Goal: Book appointment/travel/reservation

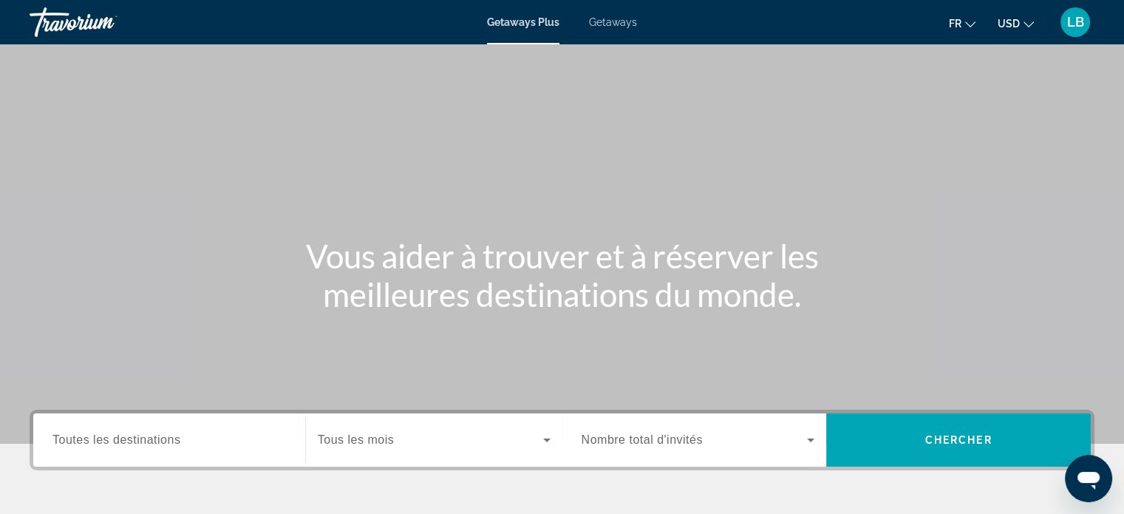
scroll to position [222, 0]
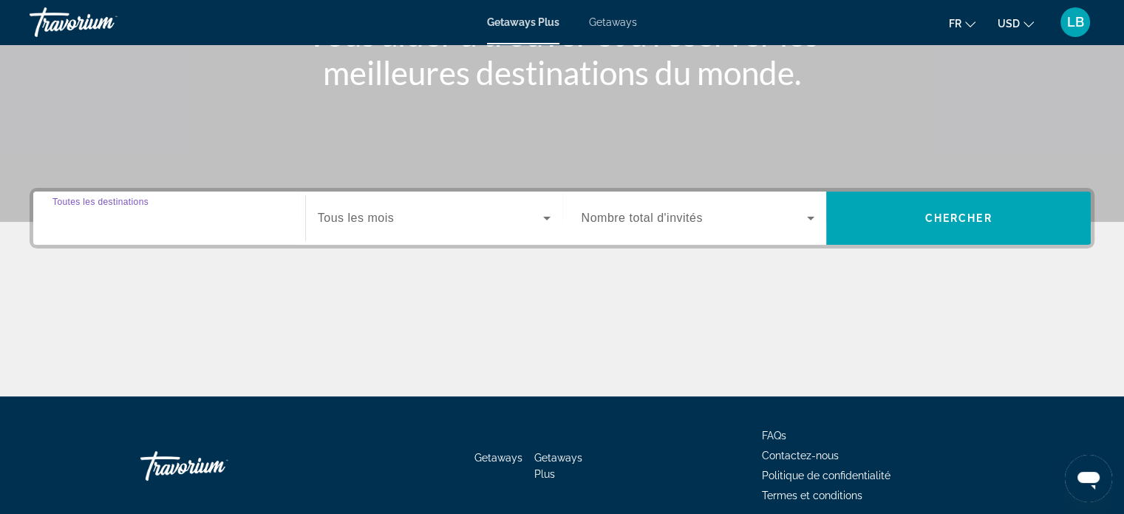
click at [171, 225] on input "Destination Toutes les destinations" at bounding box center [169, 219] width 234 height 18
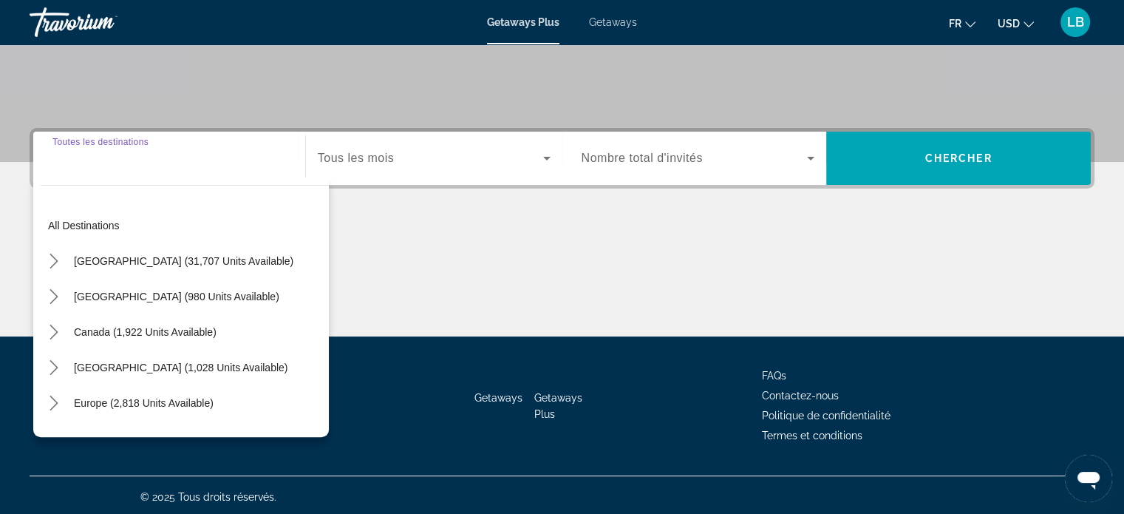
scroll to position [285, 0]
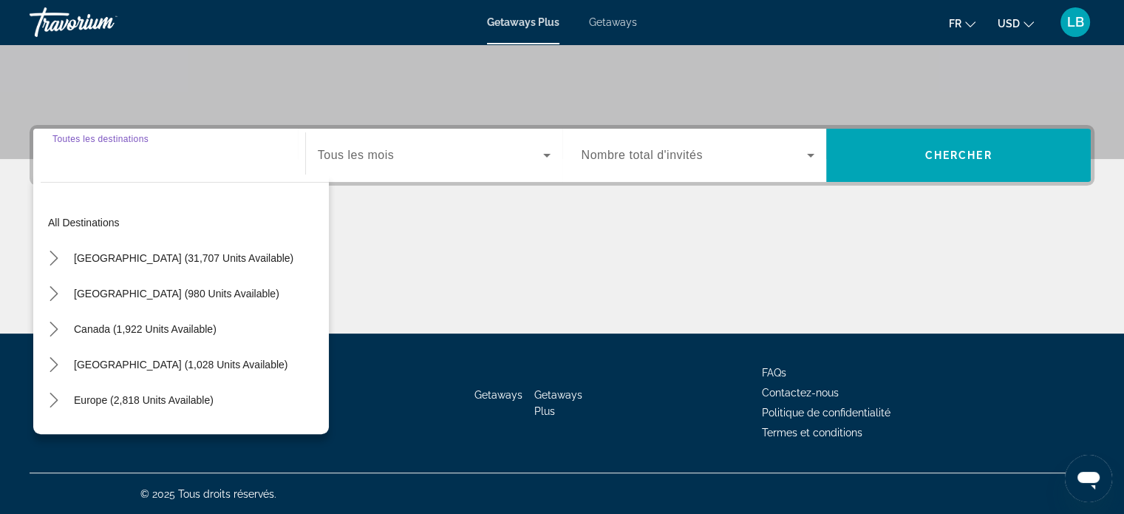
drag, startPoint x: 182, startPoint y: 259, endPoint x: 189, endPoint y: 255, distance: 8.6
click at [183, 259] on span "United States (31,707 units available)" at bounding box center [183, 258] width 219 height 12
type input "**********"
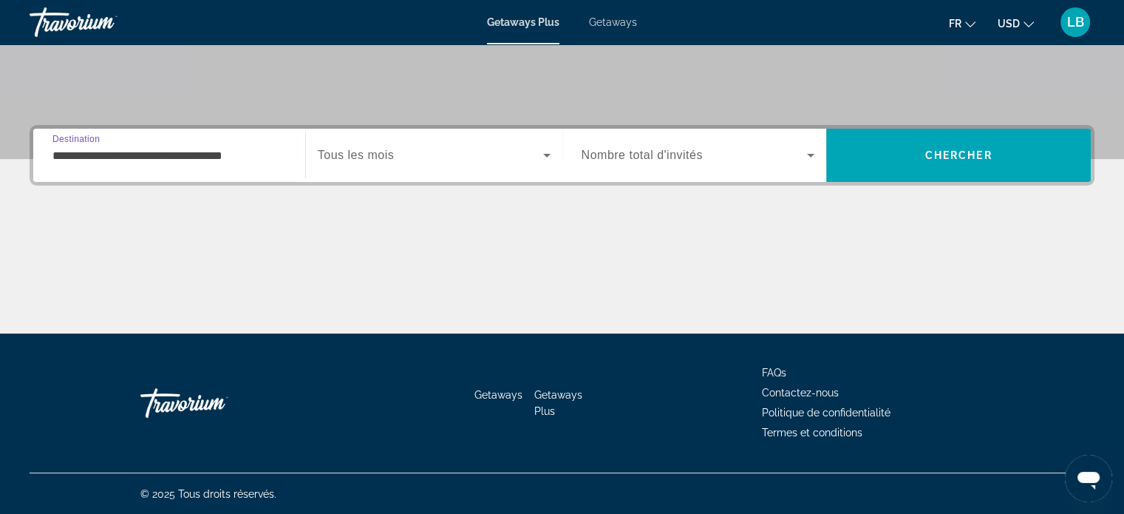
click at [505, 154] on span "Search widget" at bounding box center [430, 155] width 225 height 18
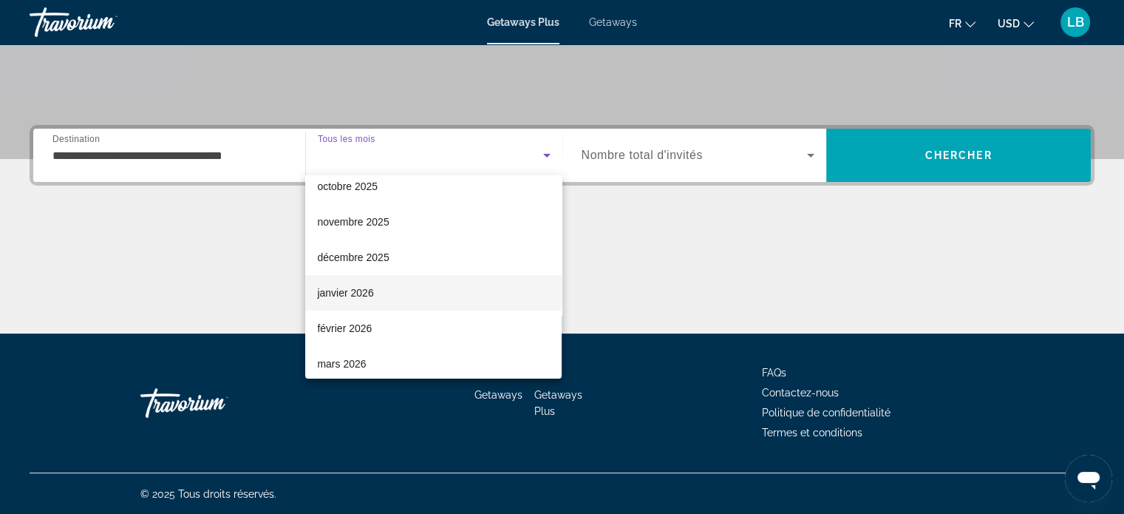
scroll to position [74, 0]
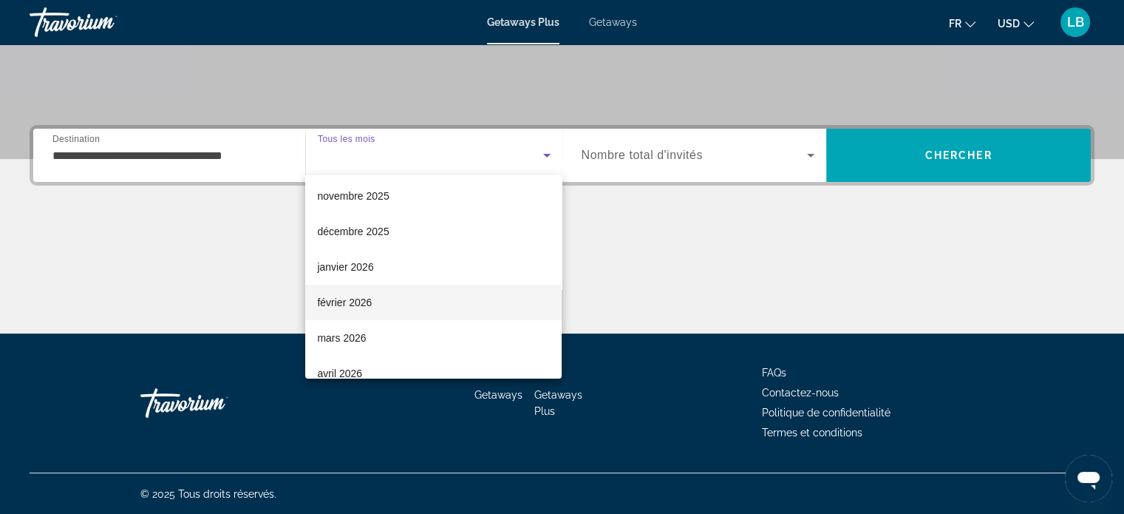
click at [370, 293] on span "février 2026" at bounding box center [344, 302] width 55 height 18
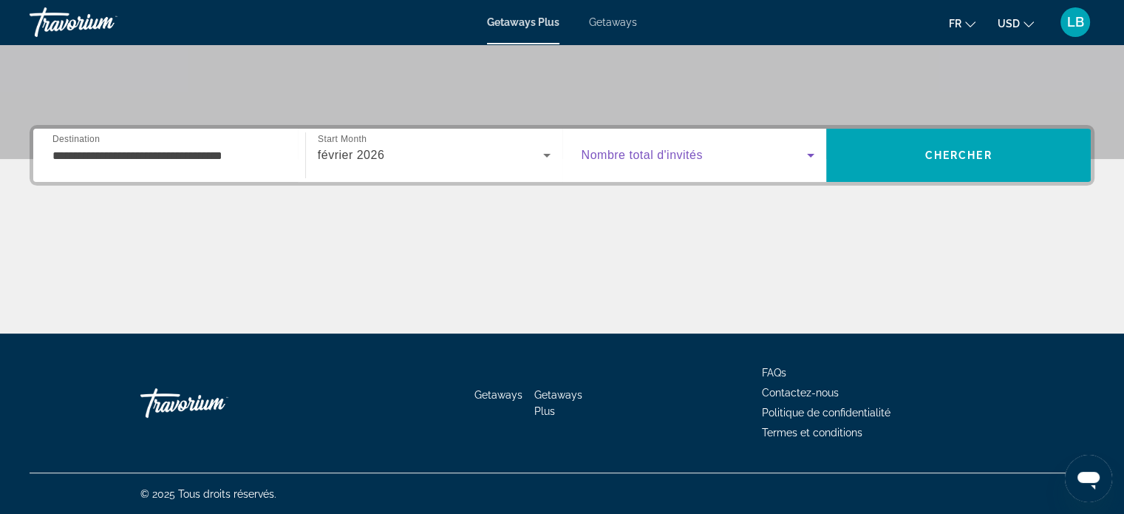
click at [678, 147] on span "Search widget" at bounding box center [695, 155] width 226 height 18
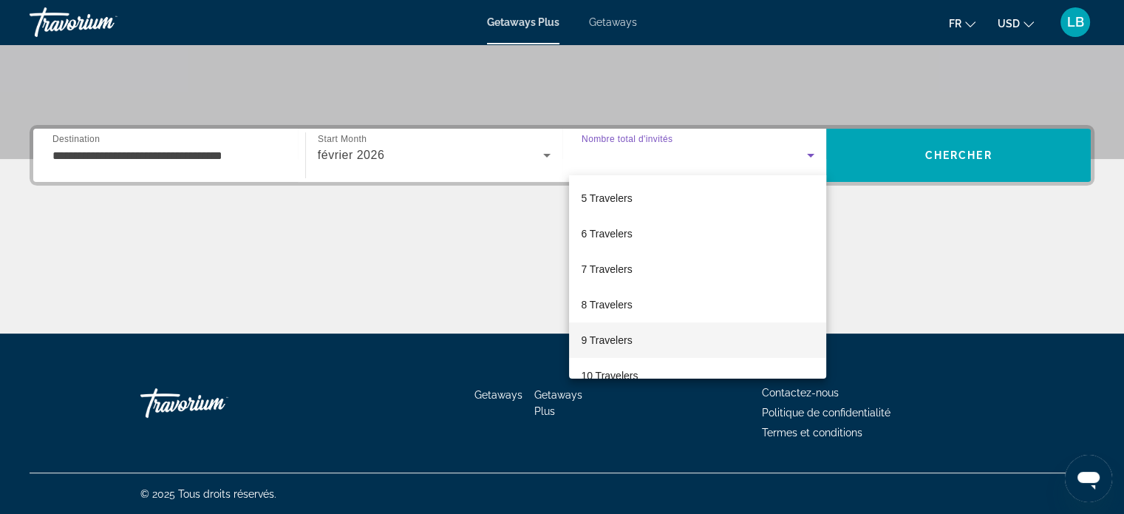
scroll to position [148, 0]
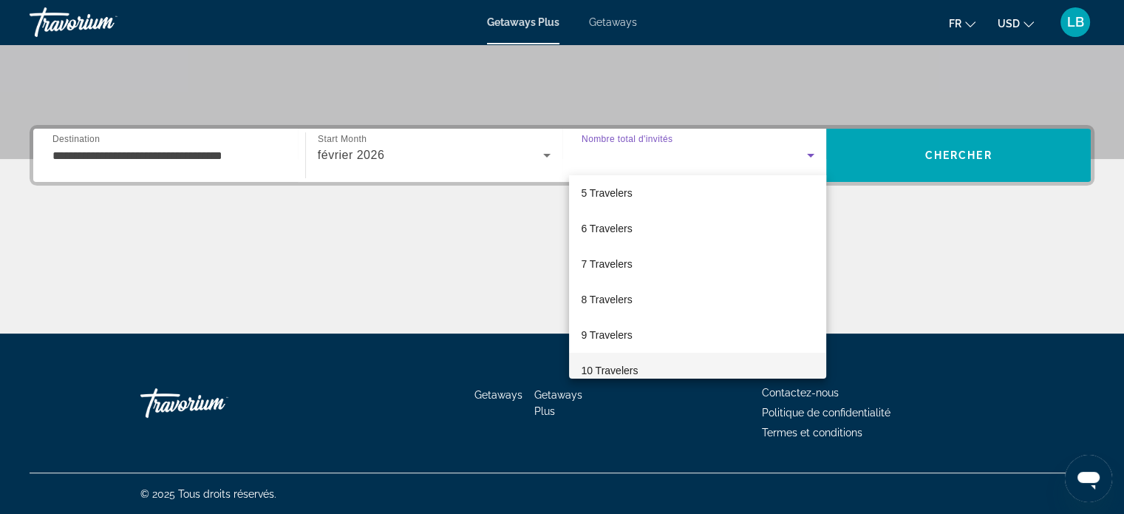
click at [609, 355] on mat-option "10 Travelers" at bounding box center [697, 370] width 257 height 35
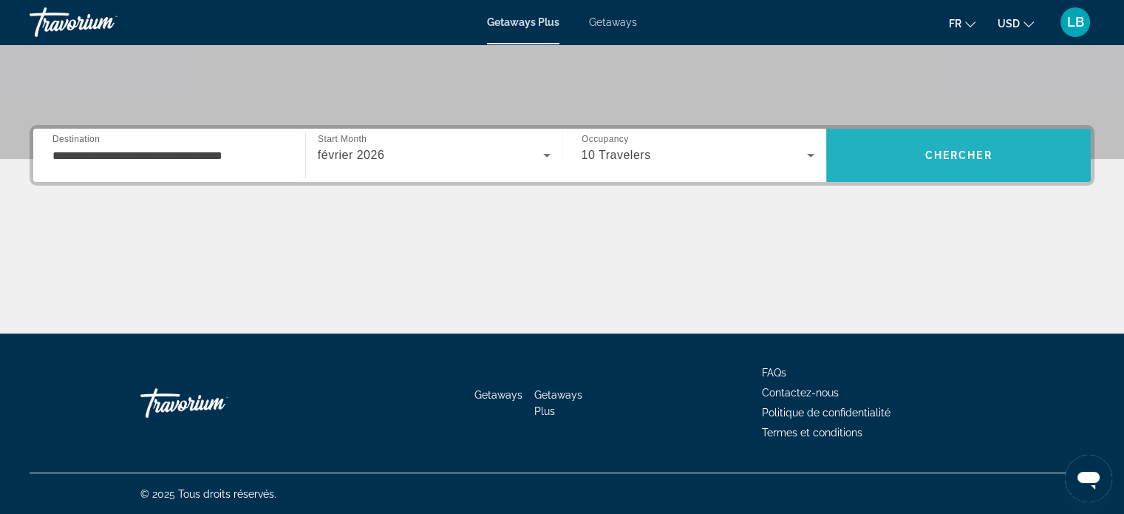
click at [900, 152] on span "Search" at bounding box center [958, 154] width 265 height 35
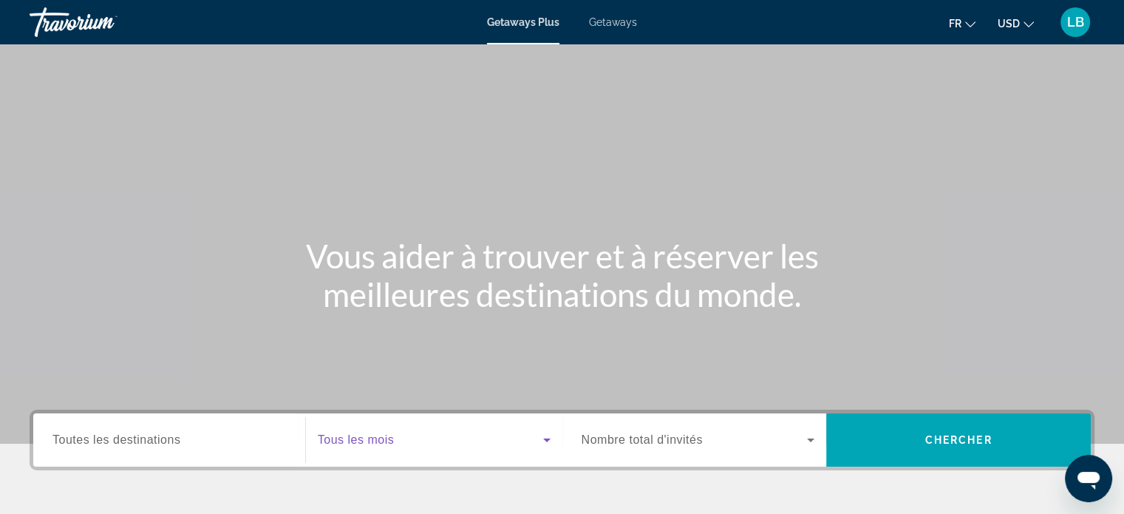
click at [453, 435] on span "Search widget" at bounding box center [430, 440] width 225 height 18
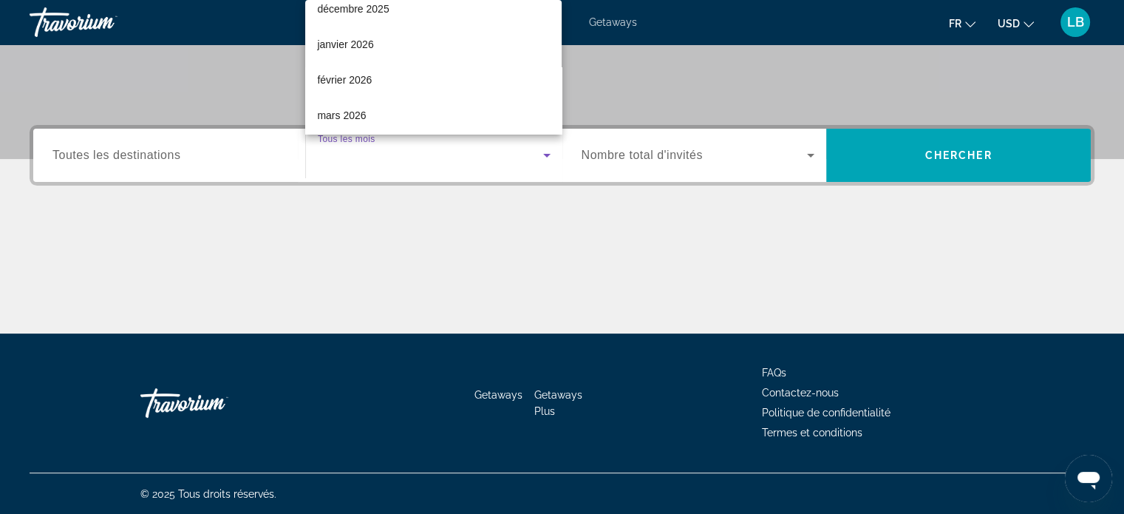
scroll to position [74, 0]
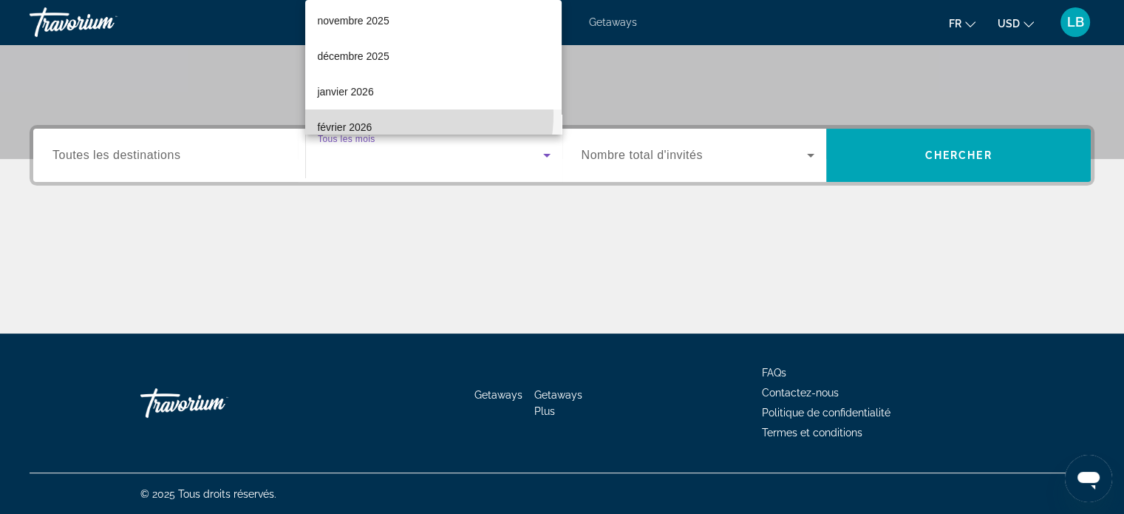
click at [390, 114] on mat-option "février 2026" at bounding box center [433, 126] width 256 height 35
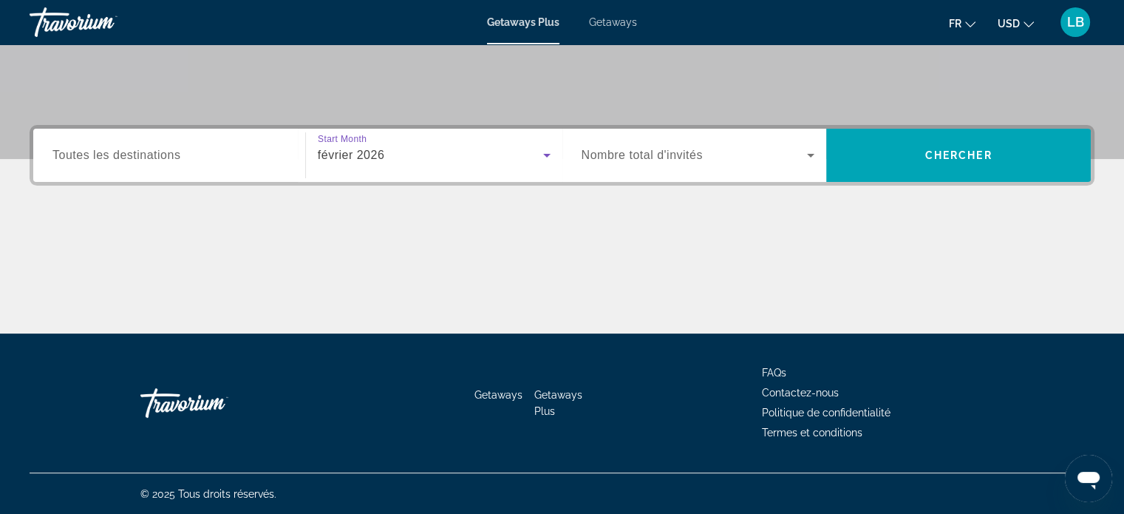
click at [706, 168] on div "Search widget" at bounding box center [699, 155] width 234 height 41
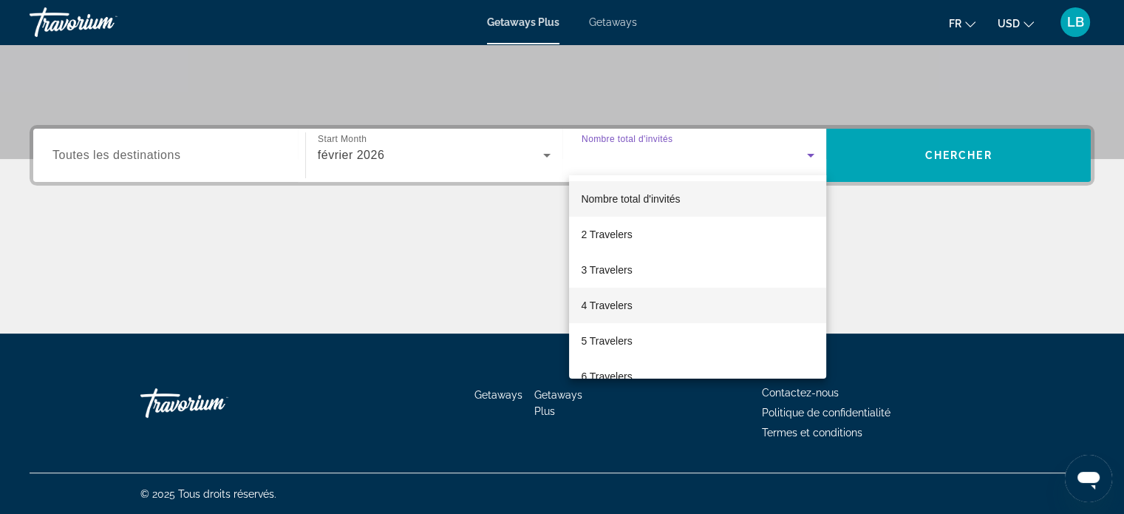
scroll to position [74, 0]
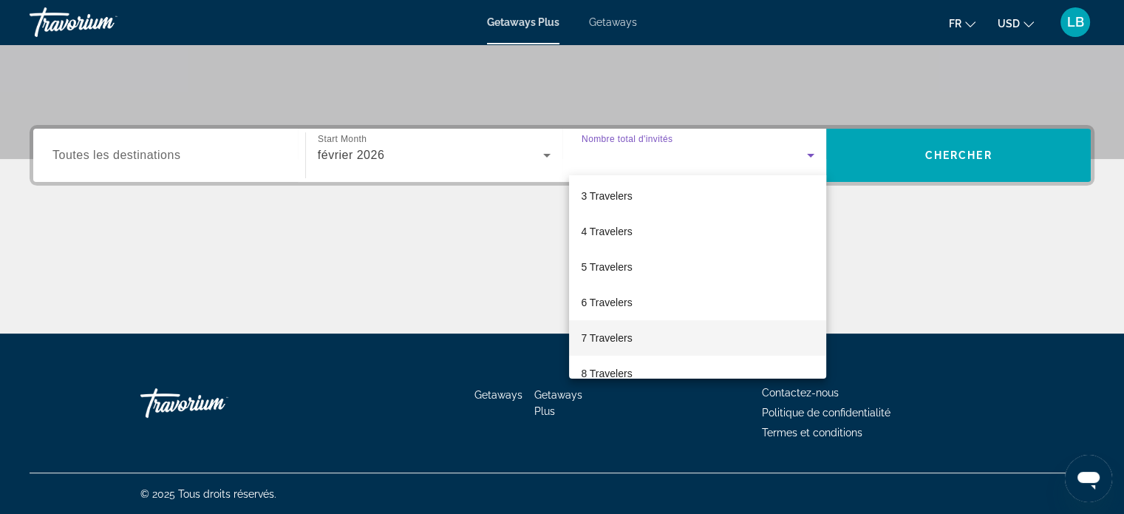
click at [605, 338] on span "7 Travelers" at bounding box center [606, 338] width 51 height 18
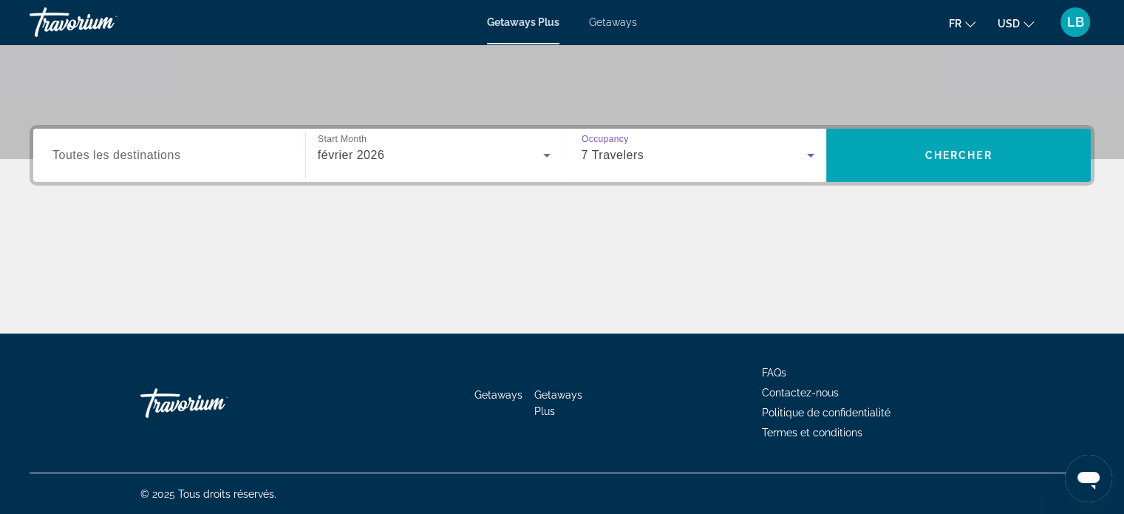
click at [166, 166] on div "Search widget" at bounding box center [169, 156] width 234 height 42
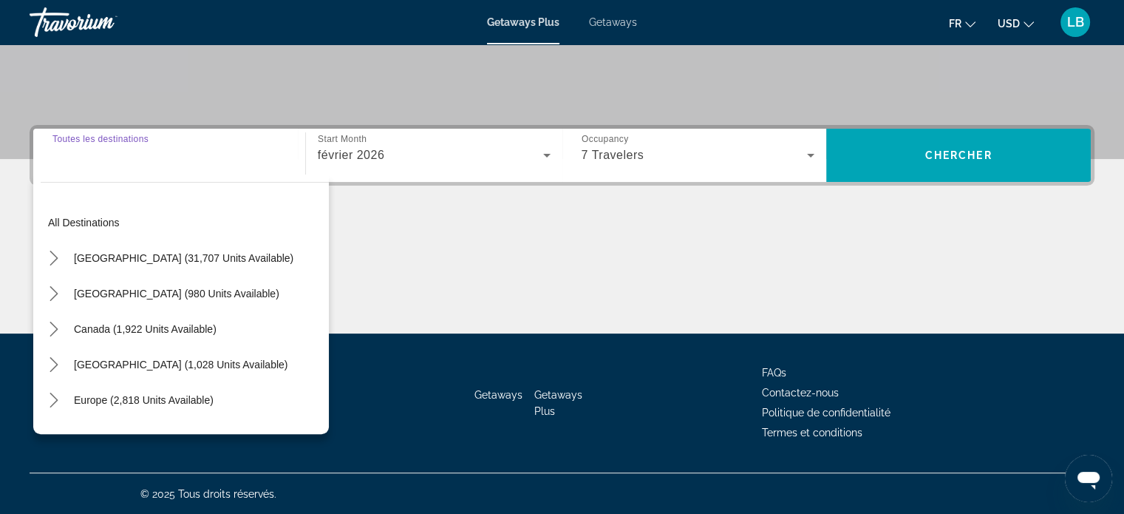
drag, startPoint x: 189, startPoint y: 265, endPoint x: 275, endPoint y: 268, distance: 85.8
click at [190, 265] on span "Select destination: United States (31,707 units available)" at bounding box center [184, 257] width 234 height 35
type input "**********"
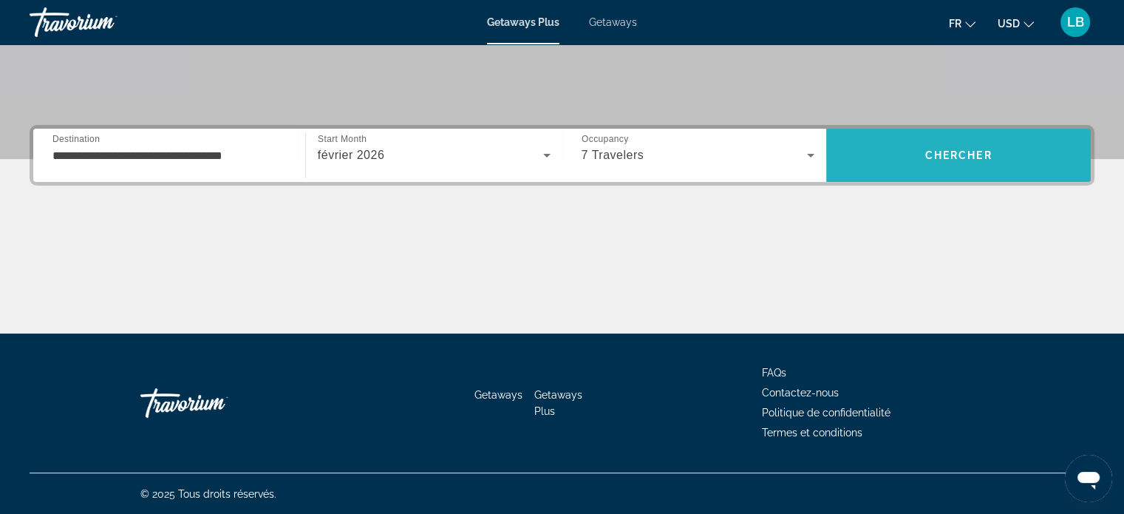
click at [902, 156] on span "Search" at bounding box center [958, 154] width 265 height 35
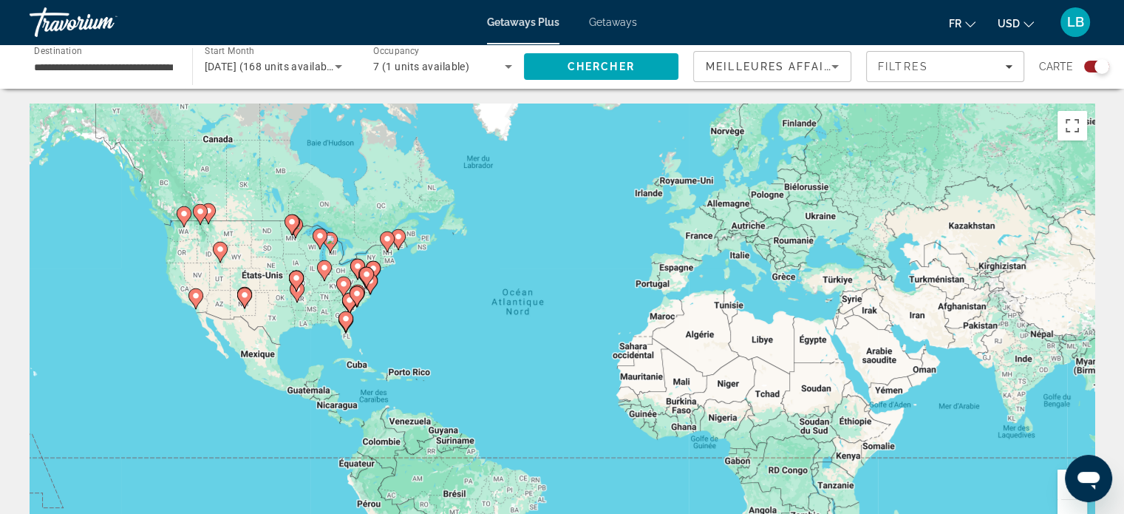
click at [266, 305] on div "Pour activer le glissement avec le clavier, appuyez sur Alt+Entrée. Une fois ce…" at bounding box center [562, 324] width 1065 height 443
click at [1064, 494] on button "Zoom avant" at bounding box center [1073, 484] width 30 height 30
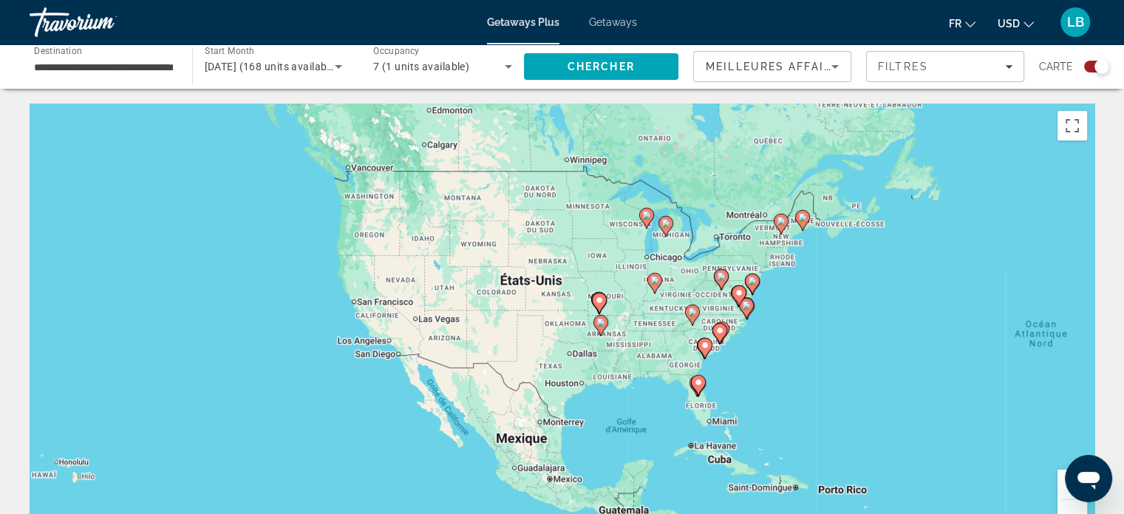
drag, startPoint x: 234, startPoint y: 276, endPoint x: 815, endPoint y: 333, distance: 584.5
click at [815, 333] on div "Pour activer le glissement avec le clavier, appuyez sur Alt+Entrée. Une fois ce…" at bounding box center [562, 324] width 1065 height 443
click at [396, 336] on image "Main content" at bounding box center [396, 335] width 9 height 9
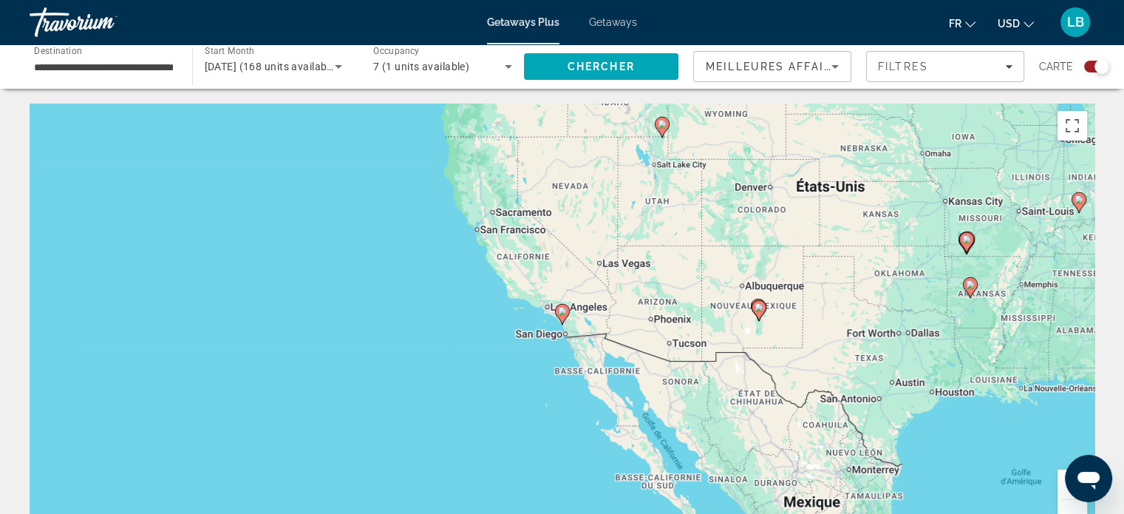
click at [562, 316] on icon "Main content" at bounding box center [561, 313] width 13 height 19
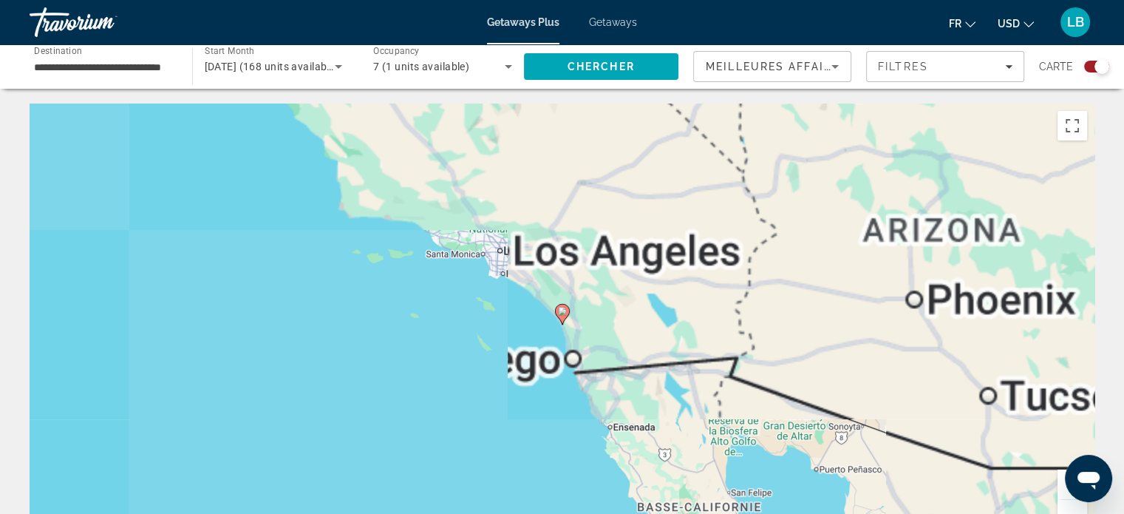
click at [561, 318] on icon "Main content" at bounding box center [561, 313] width 13 height 19
type input "**********"
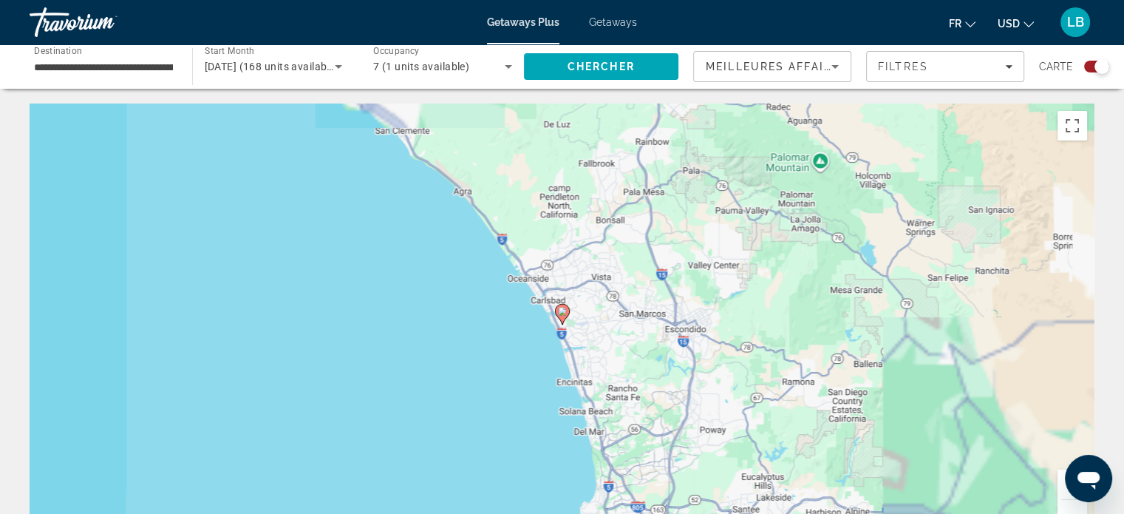
click at [561, 318] on icon "Main content" at bounding box center [561, 313] width 13 height 19
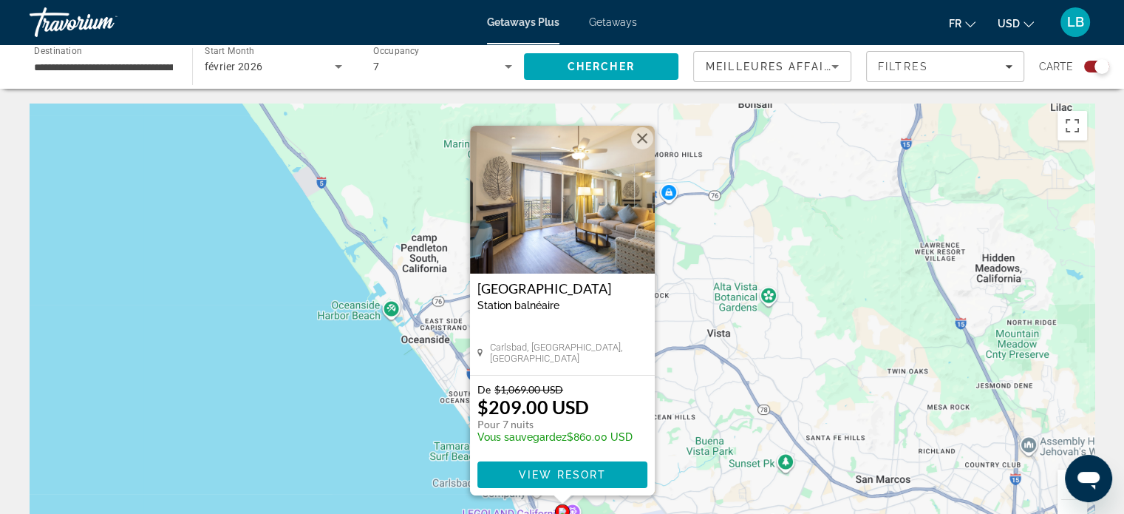
scroll to position [148, 0]
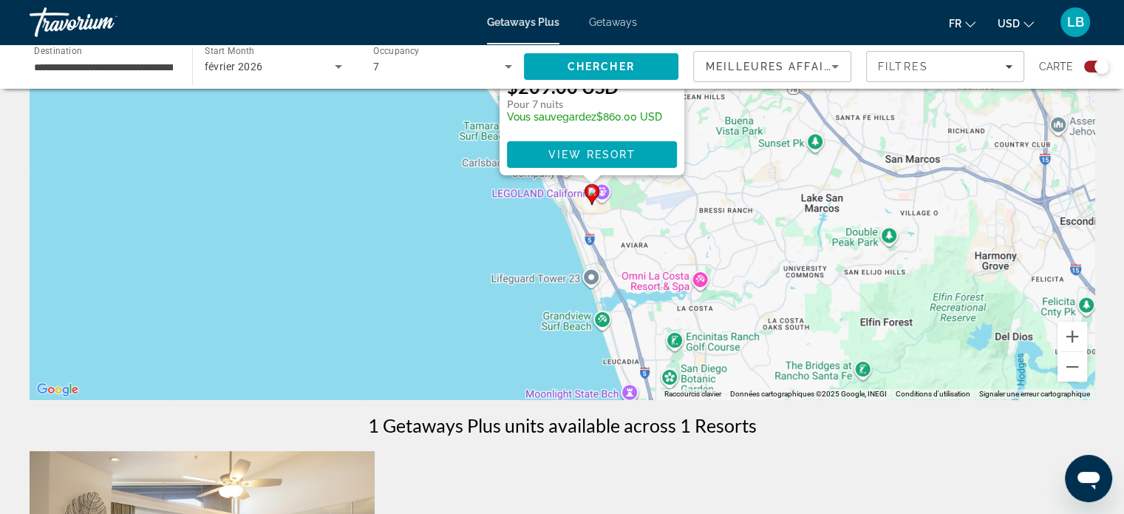
drag, startPoint x: 621, startPoint y: 380, endPoint x: 653, endPoint y: 200, distance: 183.2
click at [653, 200] on div "Pour activer le glissement avec le clavier, appuyez sur Alt+Entrée. Une fois ce…" at bounding box center [562, 177] width 1065 height 443
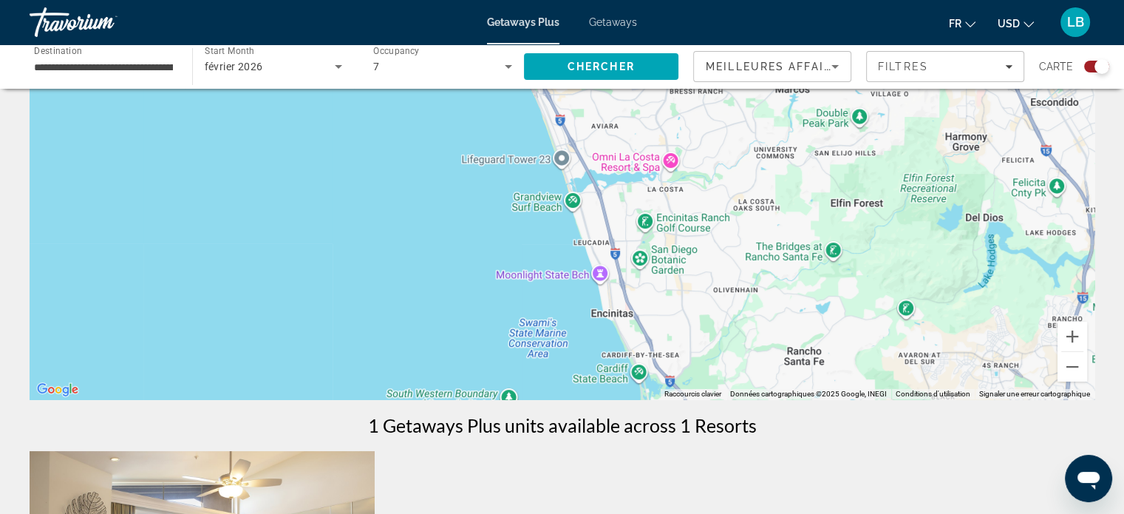
drag, startPoint x: 668, startPoint y: 319, endPoint x: 637, endPoint y: 188, distance: 135.2
click at [637, 188] on div "Pour activer le glissement avec le clavier, appuyez sur Alt+Entrée. Une fois ce…" at bounding box center [562, 177] width 1065 height 443
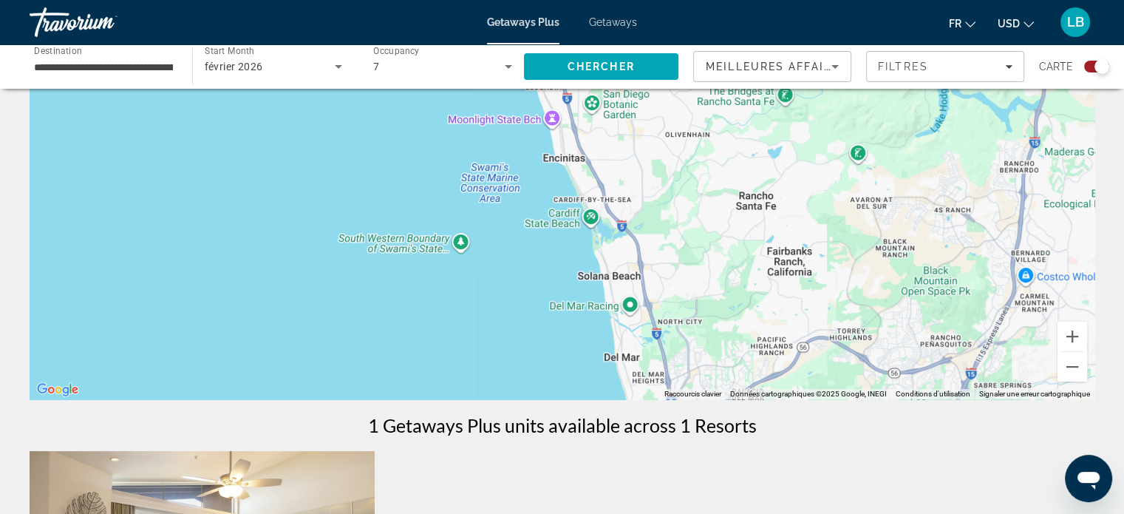
drag, startPoint x: 707, startPoint y: 327, endPoint x: 660, endPoint y: 177, distance: 157.1
click at [660, 177] on div "Pour activer le glissement avec le clavier, appuyez sur Alt+Entrée. Une fois ce…" at bounding box center [562, 177] width 1065 height 443
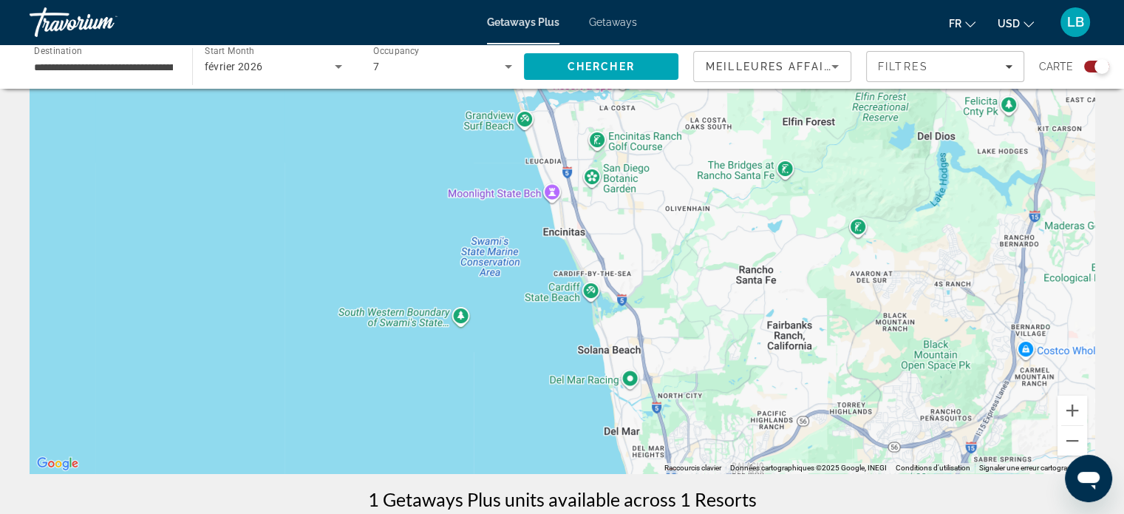
scroll to position [0, 0]
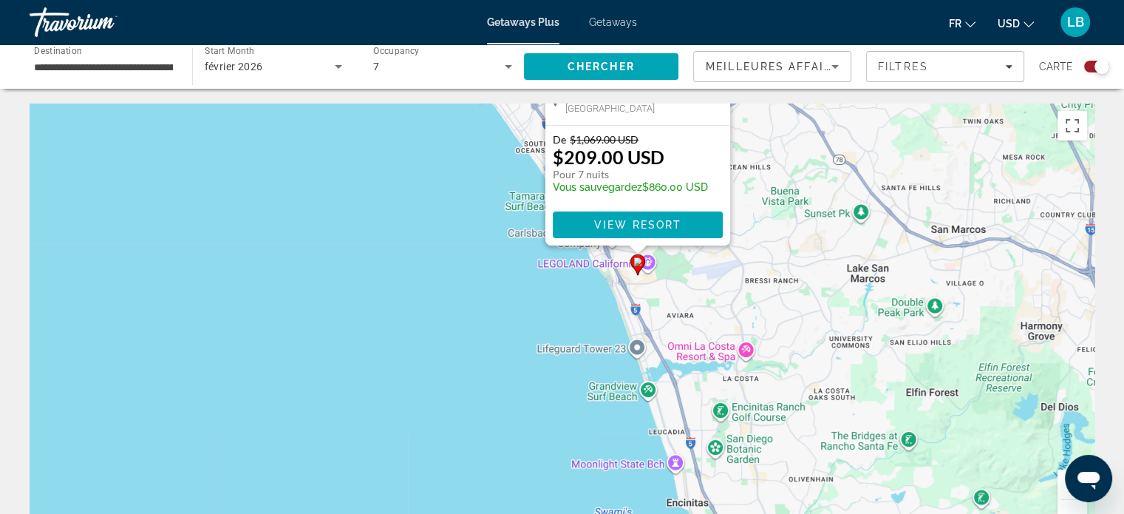
drag, startPoint x: 622, startPoint y: 224, endPoint x: 751, endPoint y: 431, distance: 243.6
click at [751, 431] on div "Pour activer le glissement avec le clavier, appuyez sur Alt+Entrée. Une fois ce…" at bounding box center [562, 324] width 1065 height 443
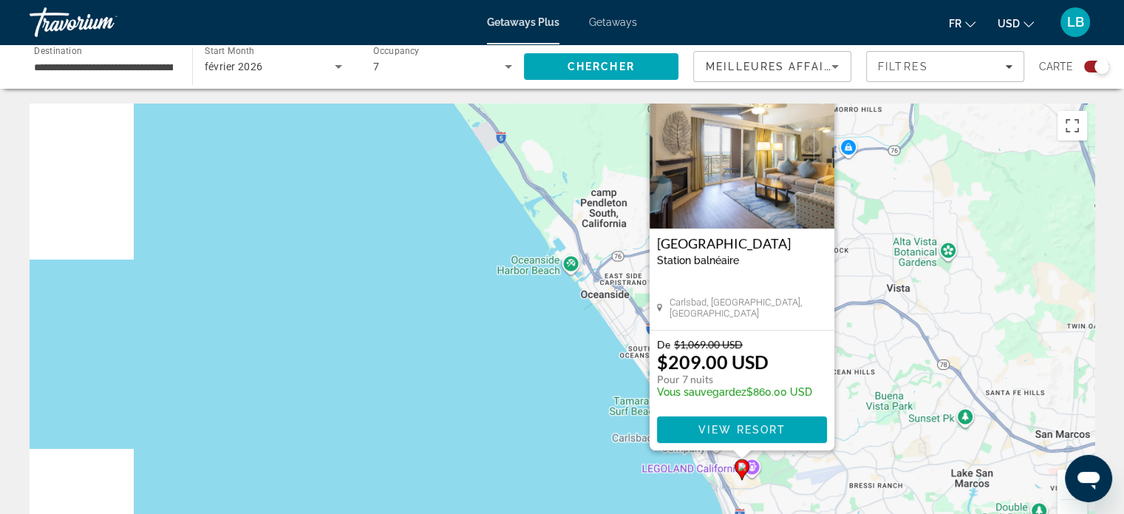
drag, startPoint x: 520, startPoint y: 318, endPoint x: 633, endPoint y: 537, distance: 245.9
click at [633, 513] on html "**********" at bounding box center [562, 257] width 1124 height 514
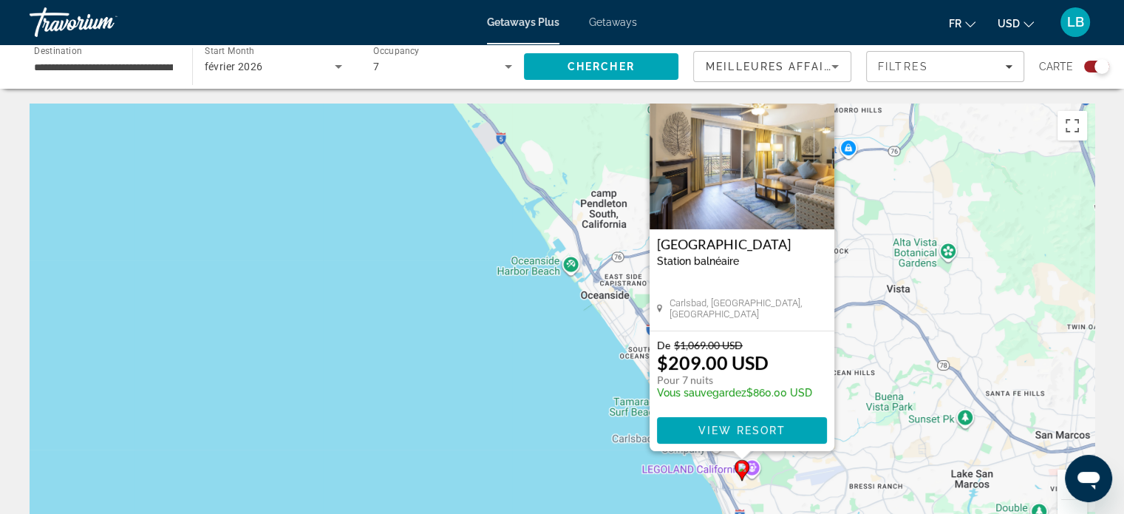
drag, startPoint x: 567, startPoint y: 378, endPoint x: 607, endPoint y: 493, distance: 121.3
click at [607, 493] on div "Pour activer le glissement avec le clavier, appuyez sur Alt+Entrée. Une fois ce…" at bounding box center [562, 324] width 1065 height 443
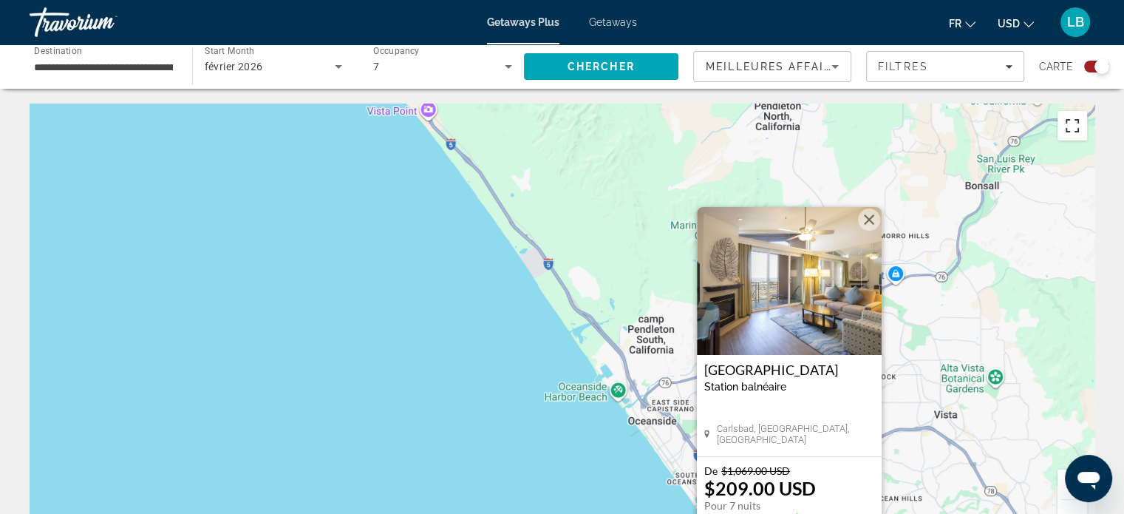
click at [1069, 126] on button "Passer en plein écran" at bounding box center [1073, 126] width 30 height 30
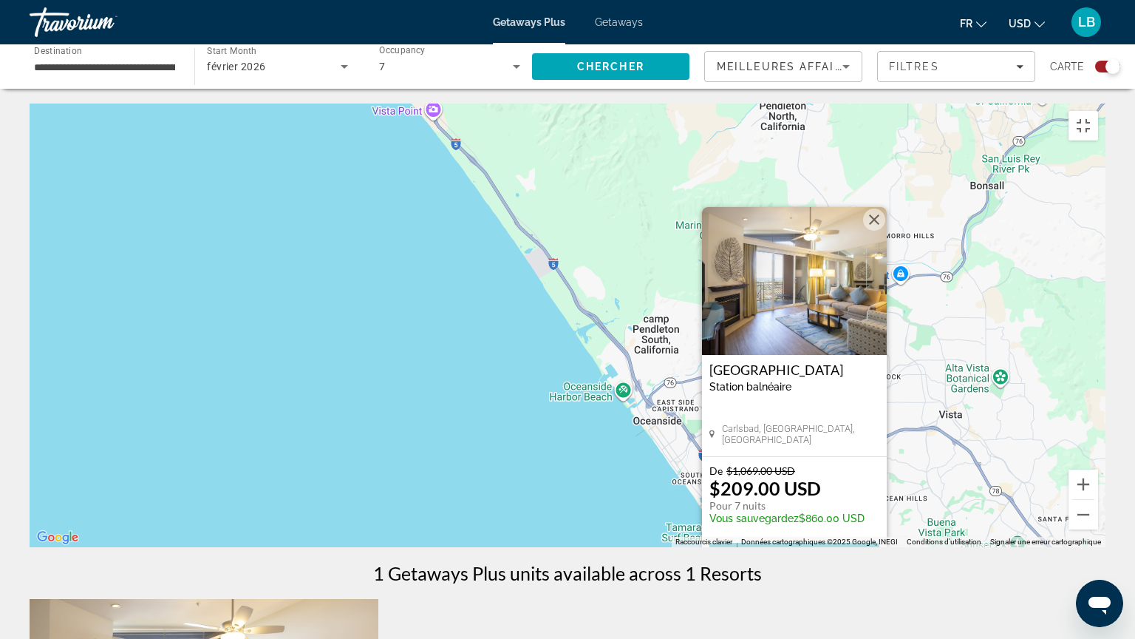
click at [1069, 216] on div "Pour activer le glissement avec le clavier, appuyez sur Alt+Entrée. Une fois ce…" at bounding box center [568, 324] width 1076 height 443
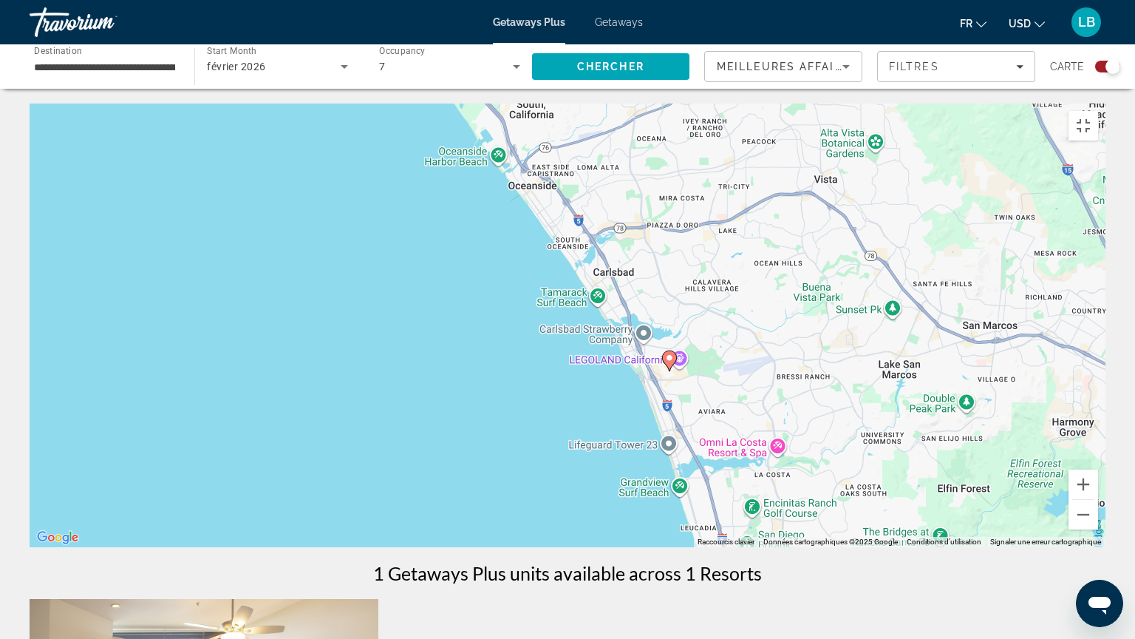
drag, startPoint x: 729, startPoint y: 417, endPoint x: 613, endPoint y: 121, distance: 317.6
click at [602, 141] on div "Pour activer le glissement avec le clavier, appuyez sur Alt+Entrée. Une fois ce…" at bounding box center [568, 324] width 1076 height 443
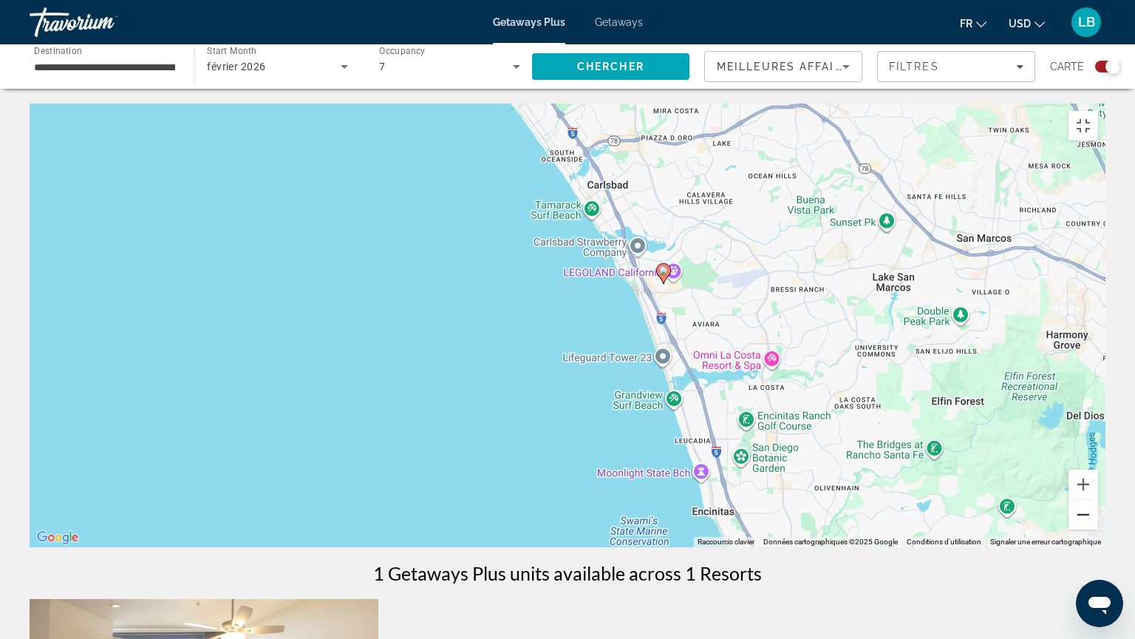
click at [1098, 513] on button "Zoom arrière" at bounding box center [1084, 515] width 30 height 30
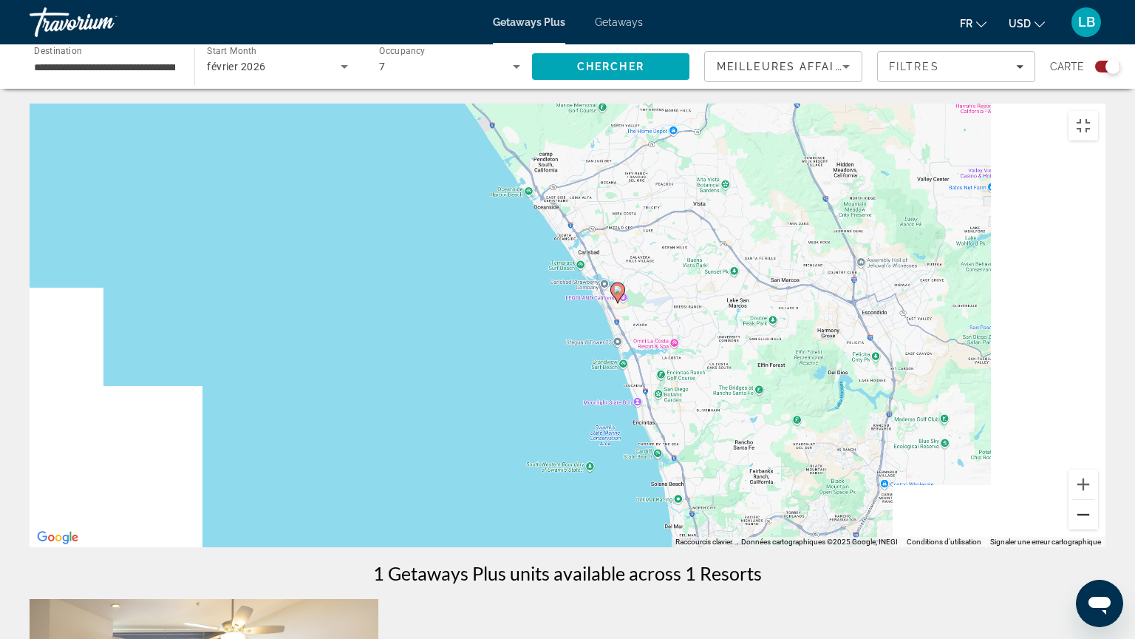
click at [1098, 513] on button "Zoom arrière" at bounding box center [1084, 515] width 30 height 30
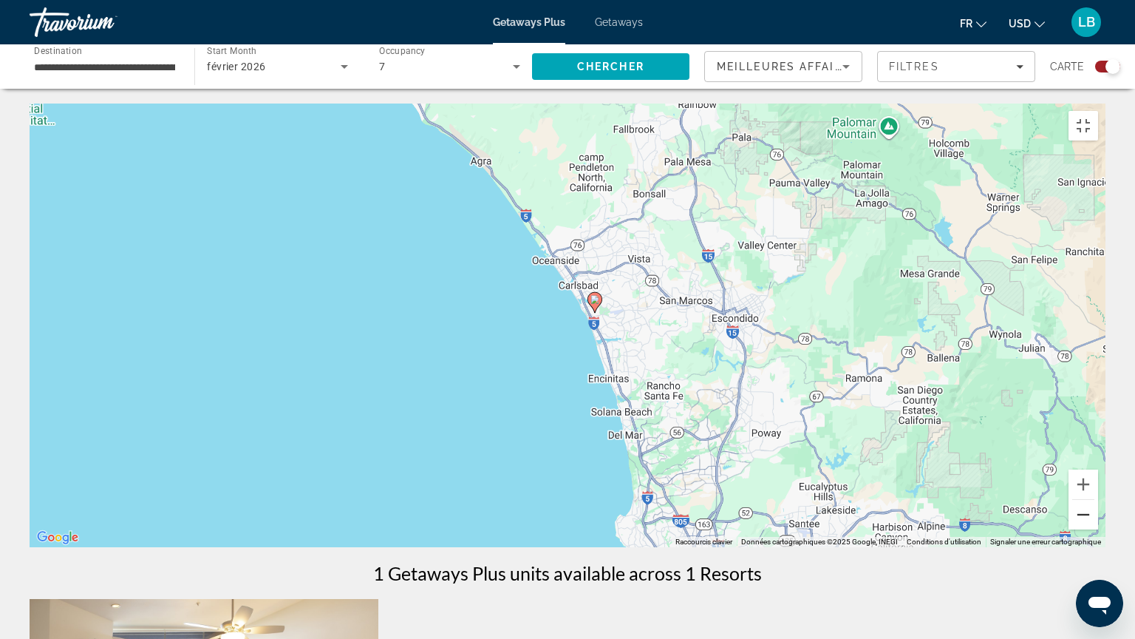
click at [1098, 513] on button "Zoom arrière" at bounding box center [1084, 515] width 30 height 30
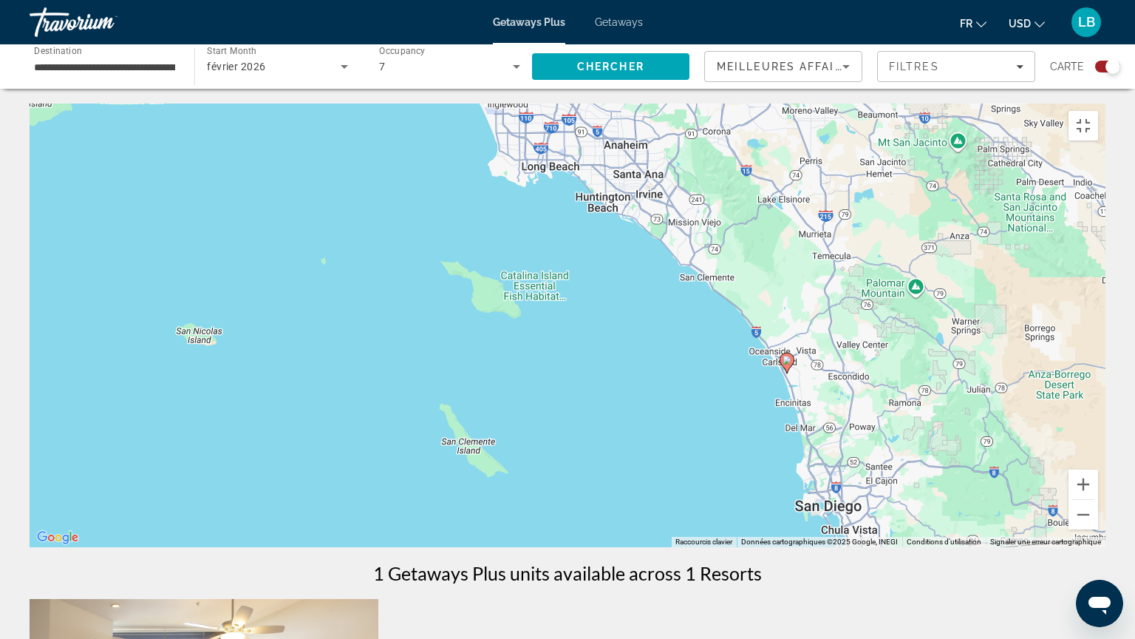
drag, startPoint x: 684, startPoint y: 348, endPoint x: 896, endPoint y: 401, distance: 219.4
click at [896, 401] on div "Pour activer le glissement avec le clavier, appuyez sur Alt+Entrée. Une fois ce…" at bounding box center [568, 324] width 1076 height 443
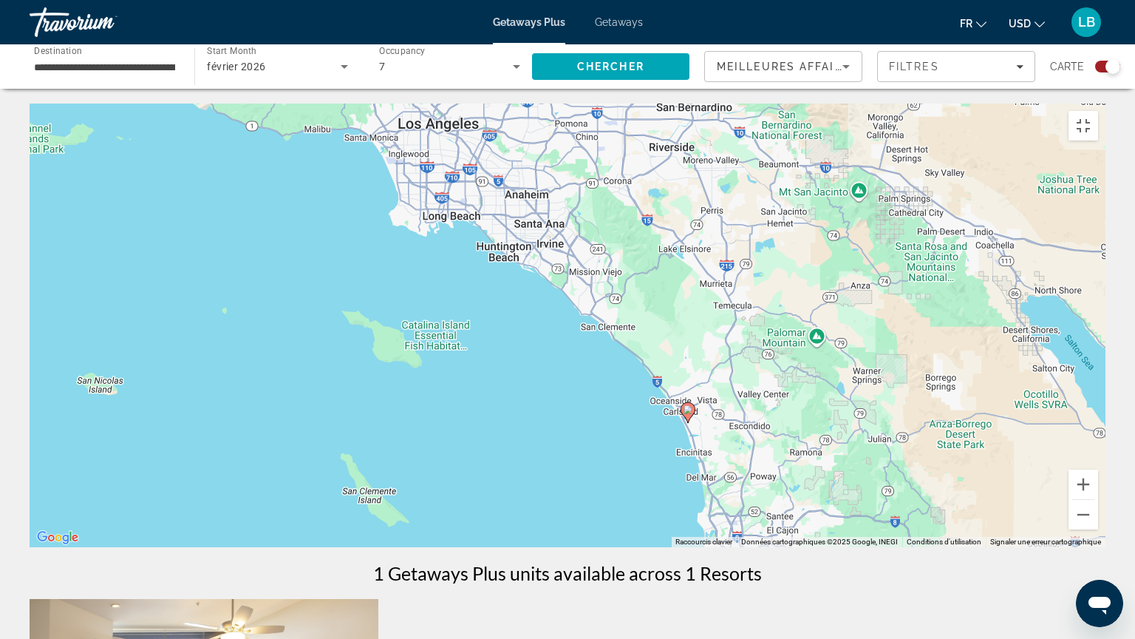
drag, startPoint x: 625, startPoint y: 293, endPoint x: 526, endPoint y: 350, distance: 114.2
click at [526, 350] on div "Pour activer le glissement avec le clavier, appuyez sur Alt+Entrée. Une fois ce…" at bounding box center [568, 324] width 1076 height 443
click at [1098, 513] on button "Zoom arrière" at bounding box center [1084, 515] width 30 height 30
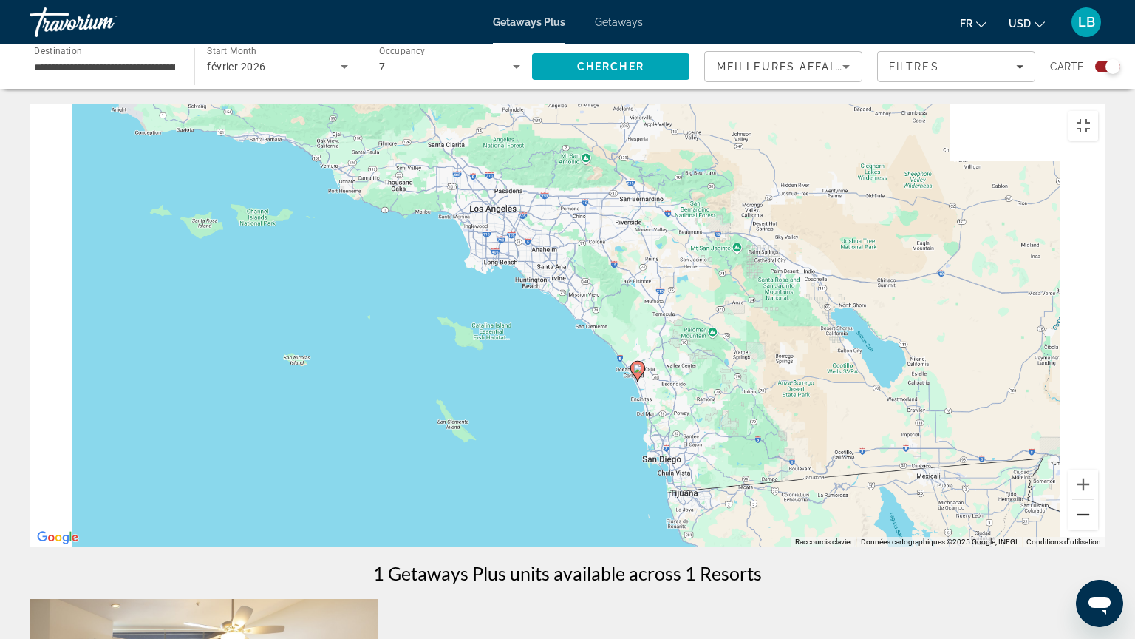
click at [1098, 513] on button "Zoom arrière" at bounding box center [1084, 515] width 30 height 30
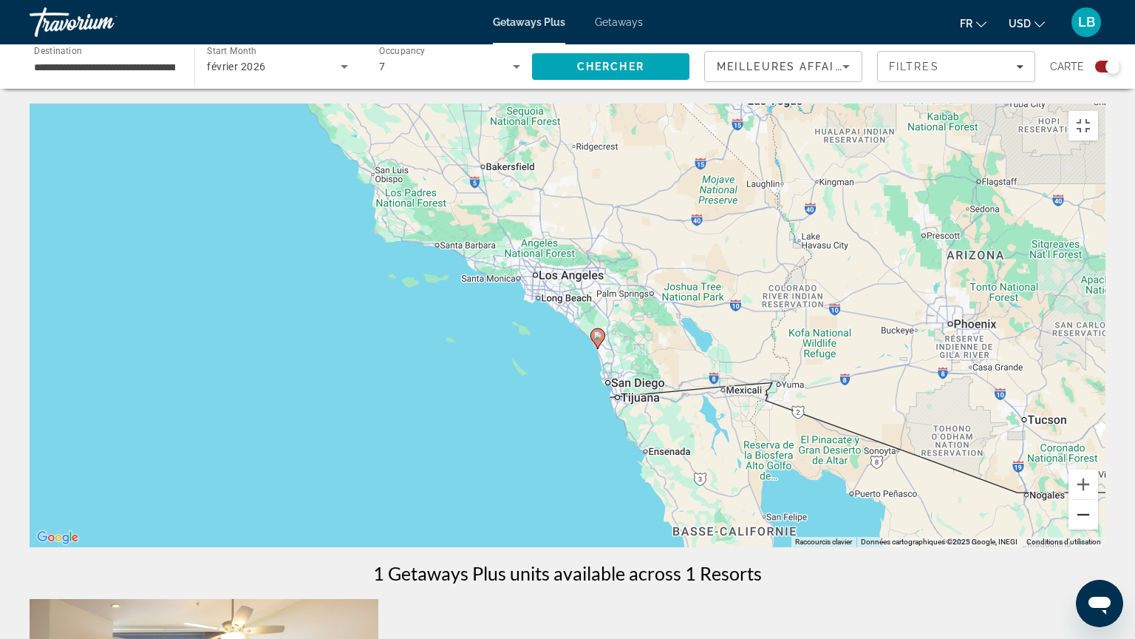
click at [1098, 513] on button "Zoom arrière" at bounding box center [1084, 515] width 30 height 30
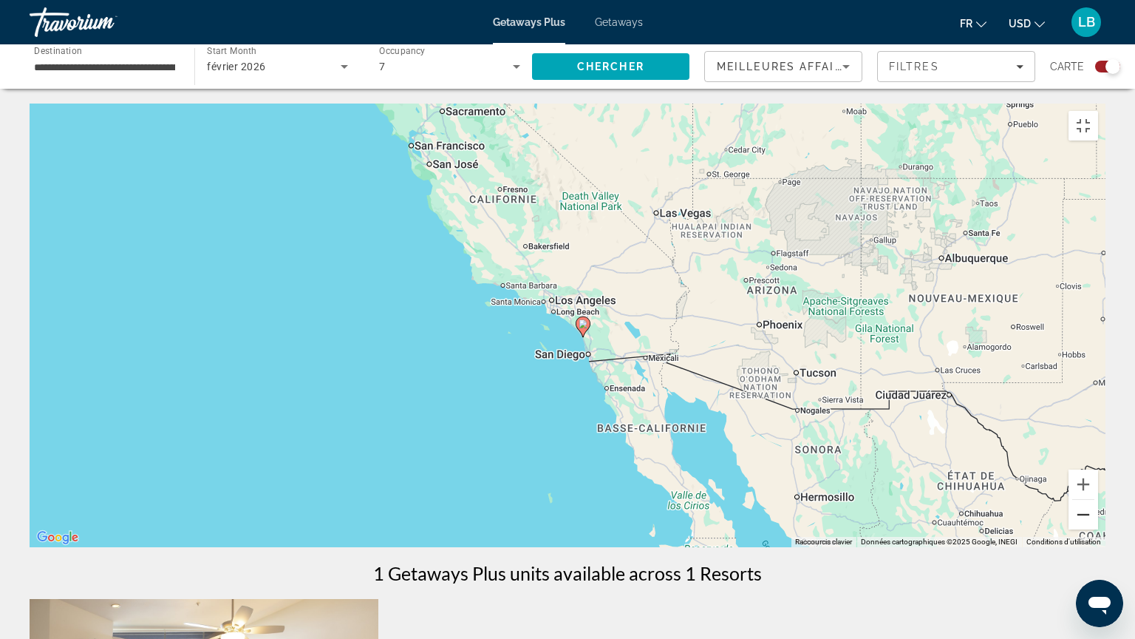
click at [1098, 513] on button "Zoom arrière" at bounding box center [1084, 515] width 30 height 30
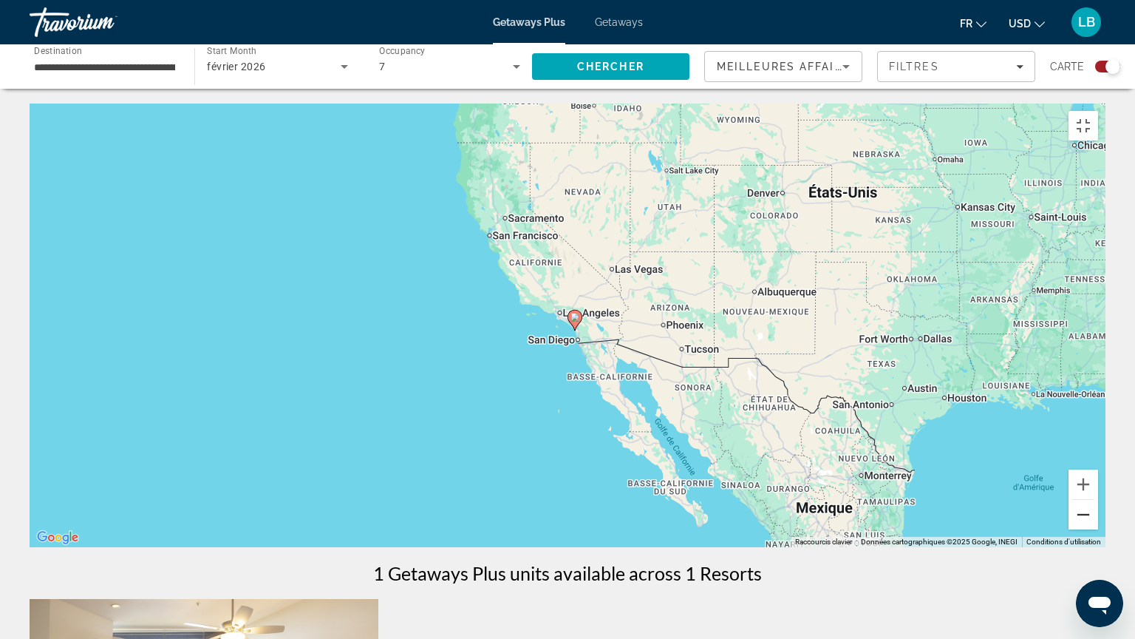
click at [1098, 513] on button "Zoom arrière" at bounding box center [1084, 515] width 30 height 30
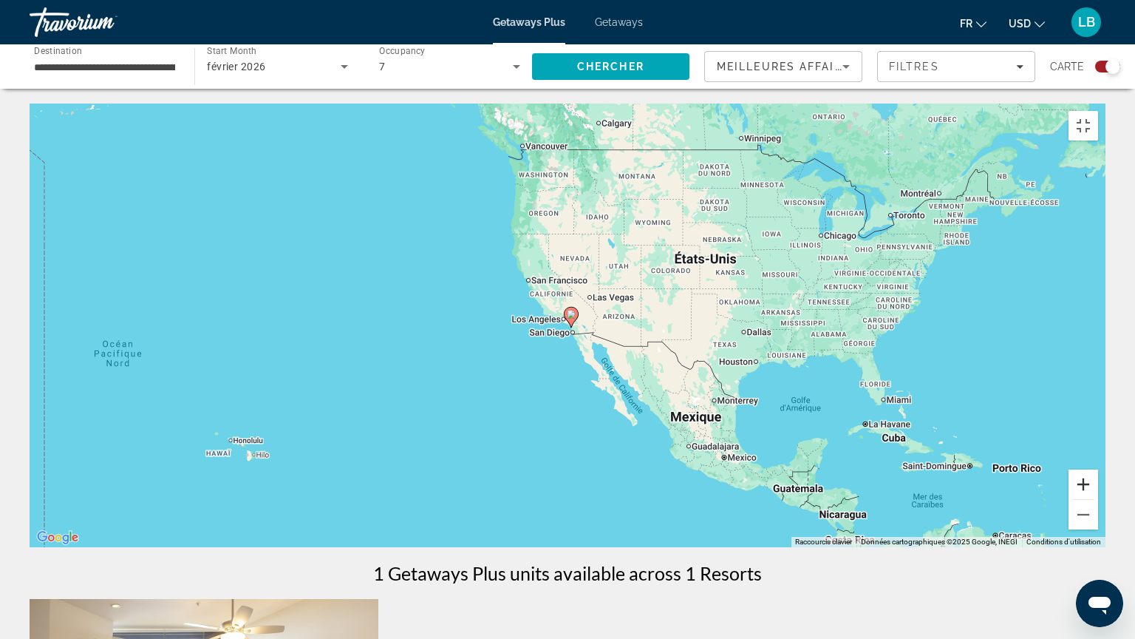
click at [1098, 499] on button "Zoom avant" at bounding box center [1084, 484] width 30 height 30
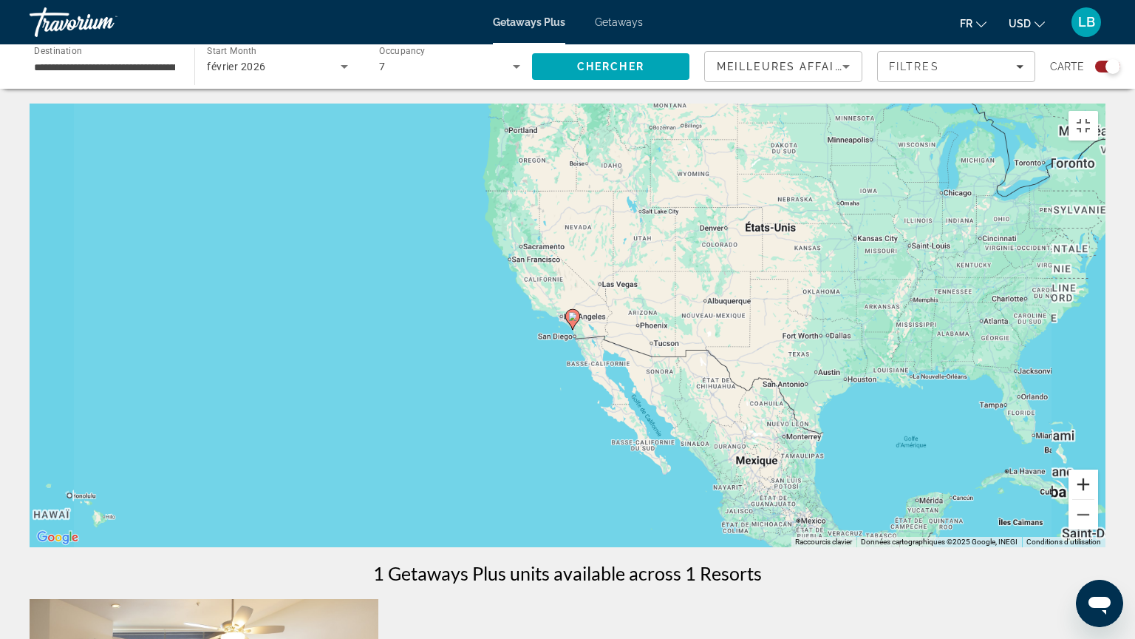
click at [1098, 499] on button "Zoom avant" at bounding box center [1084, 484] width 30 height 30
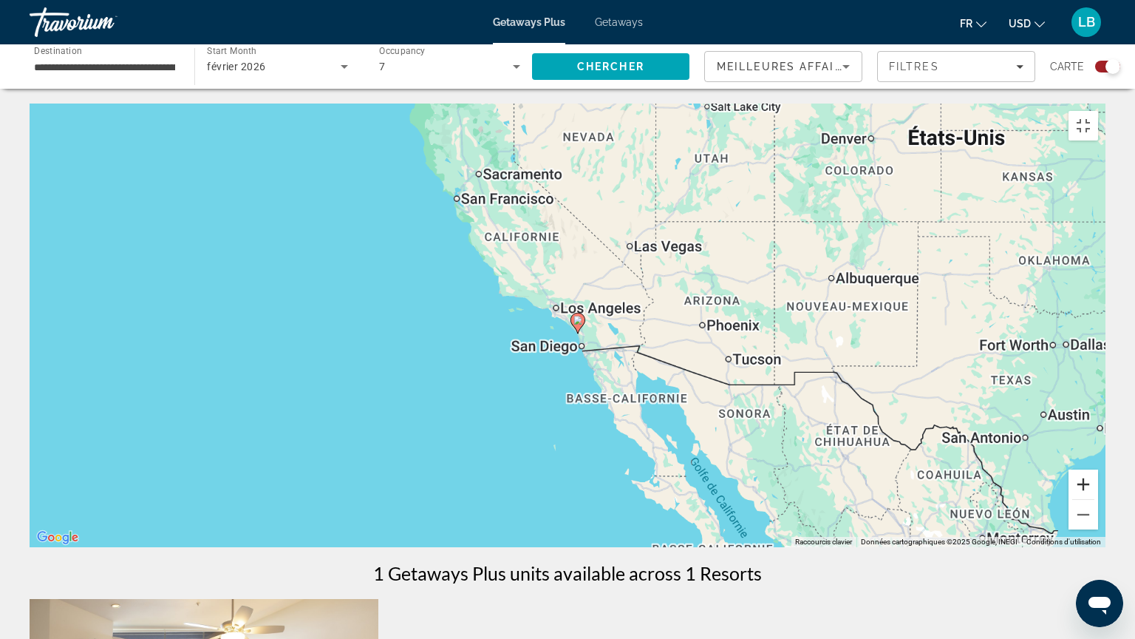
click at [1098, 499] on button "Zoom avant" at bounding box center [1084, 484] width 30 height 30
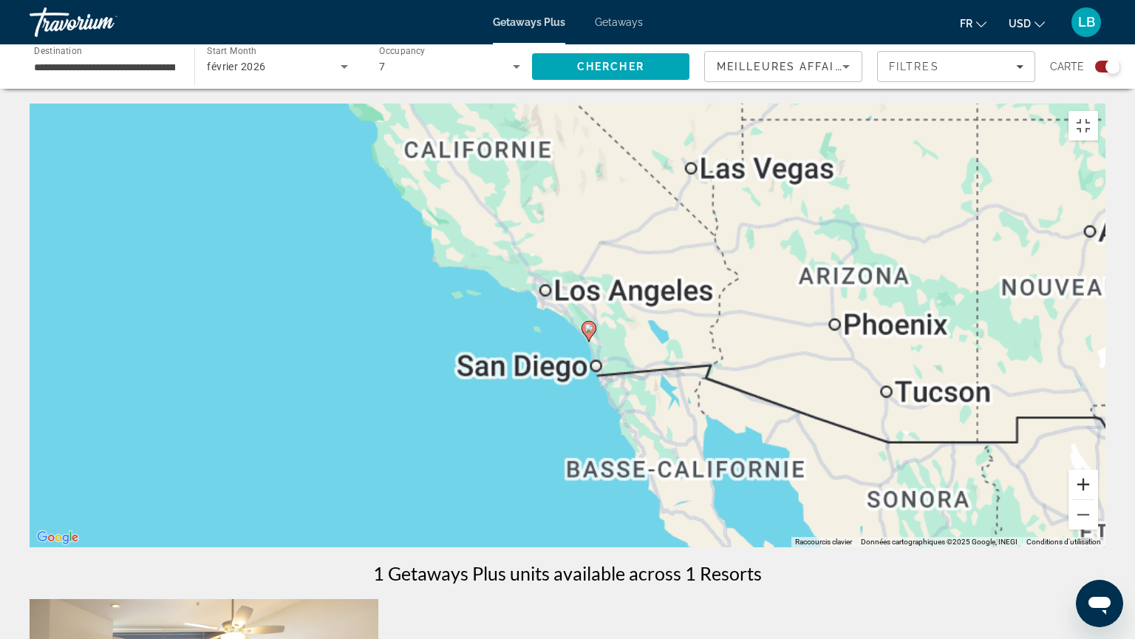
click at [1098, 499] on button "Zoom avant" at bounding box center [1084, 484] width 30 height 30
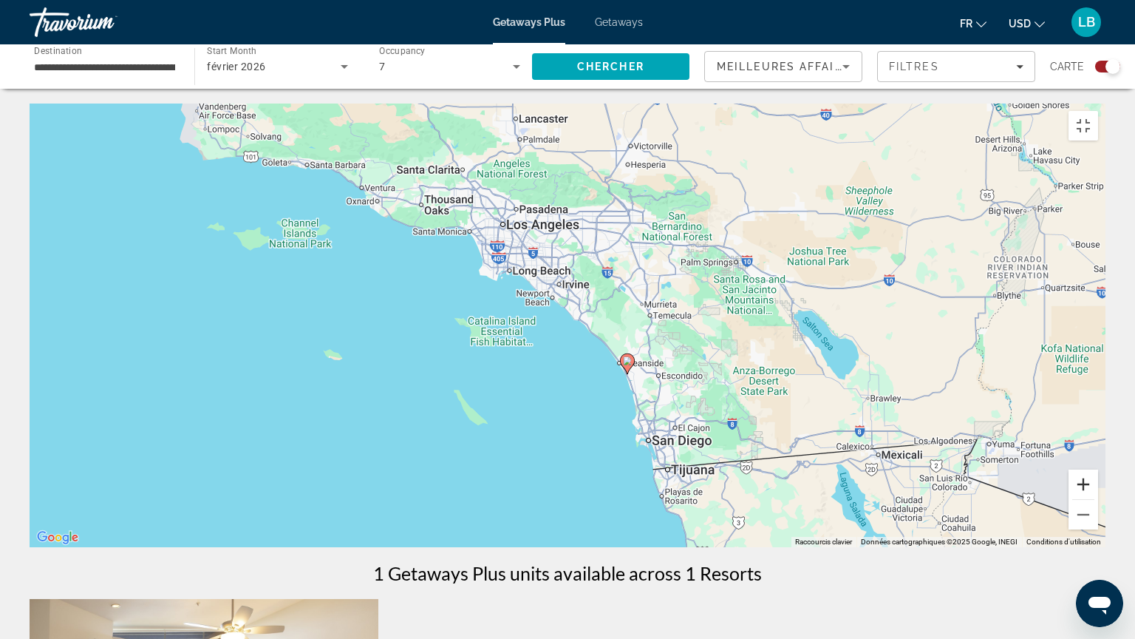
click at [1098, 499] on button "Zoom avant" at bounding box center [1084, 484] width 30 height 30
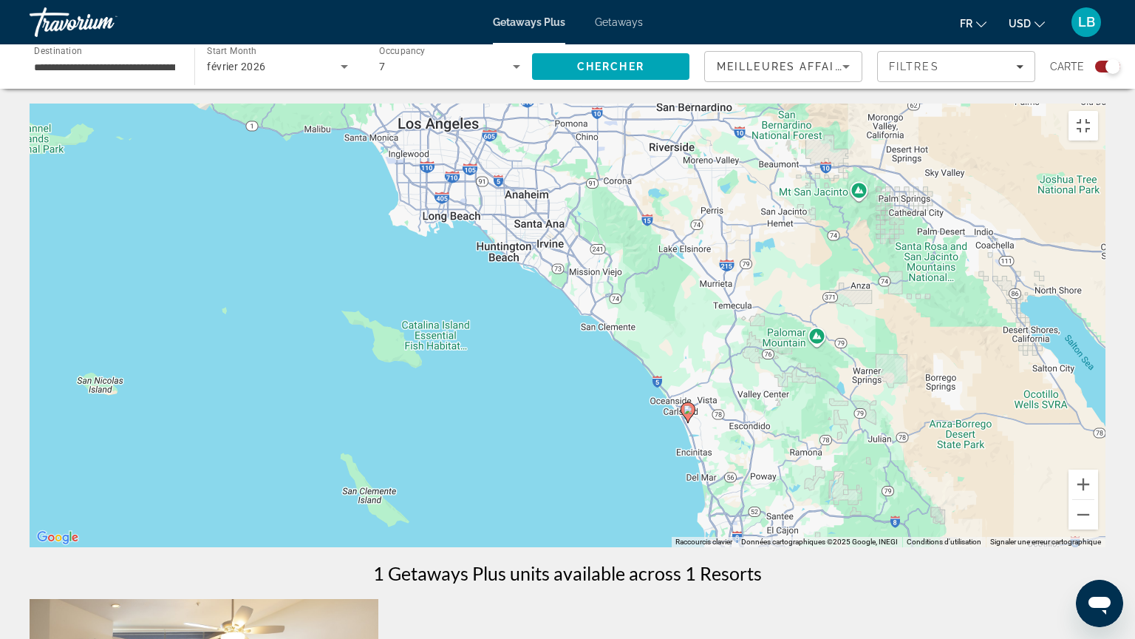
click at [691, 415] on gmp-advanced-marker "Main content" at bounding box center [688, 412] width 15 height 22
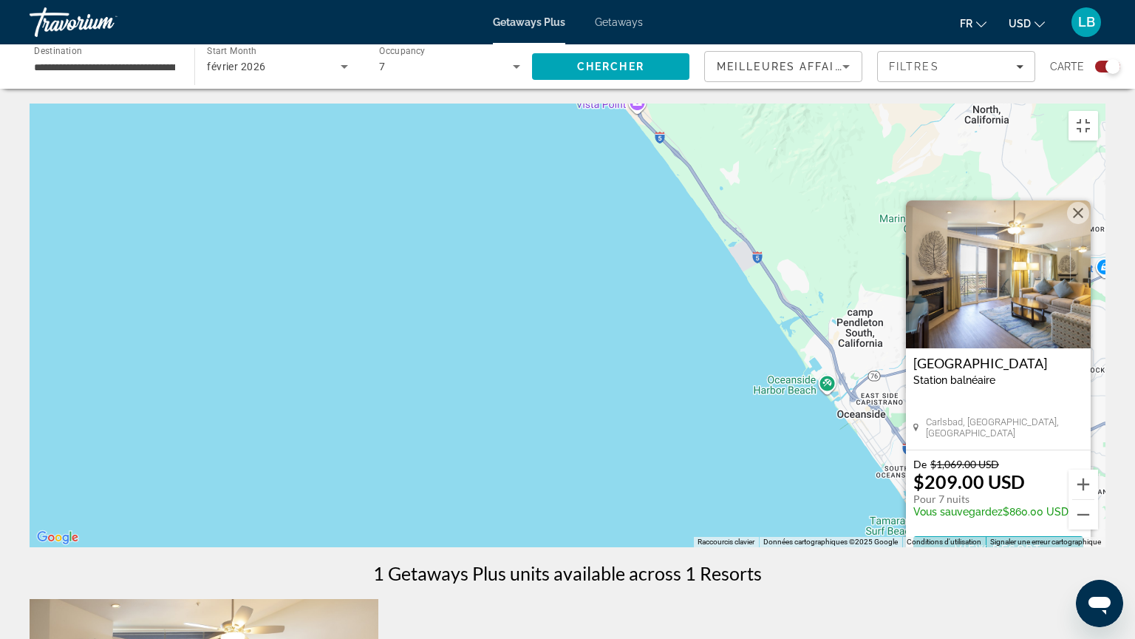
click at [985, 513] on span "Main content" at bounding box center [998, 548] width 170 height 35
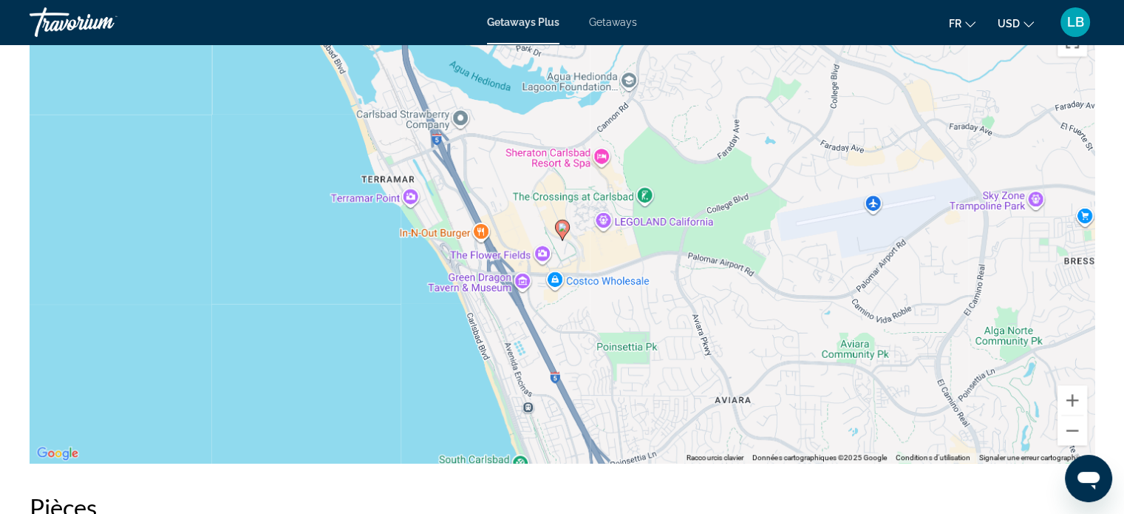
scroll to position [1552, 0]
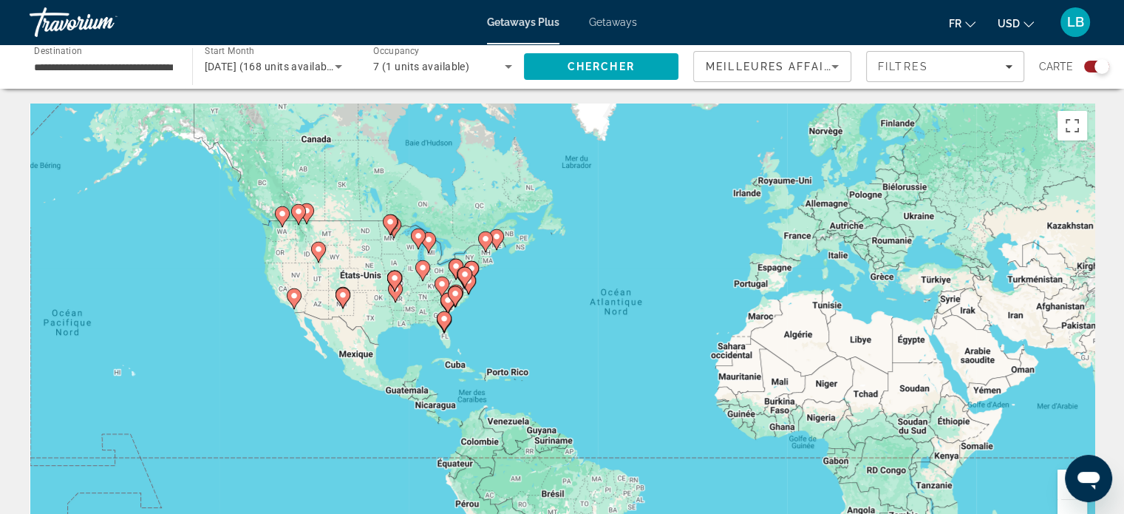
drag, startPoint x: 285, startPoint y: 223, endPoint x: 547, endPoint y: 236, distance: 261.9
click at [547, 236] on div "Pour activer le glissement avec le clavier, appuyez sur Alt+Entrée. Une fois ce…" at bounding box center [562, 324] width 1065 height 443
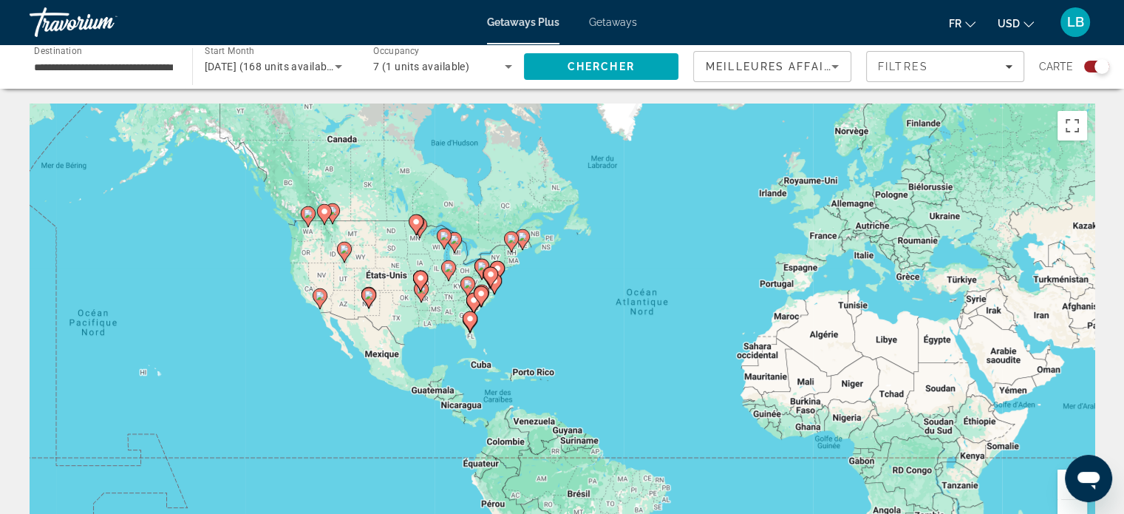
click at [346, 250] on image "Main content" at bounding box center [344, 249] width 9 height 9
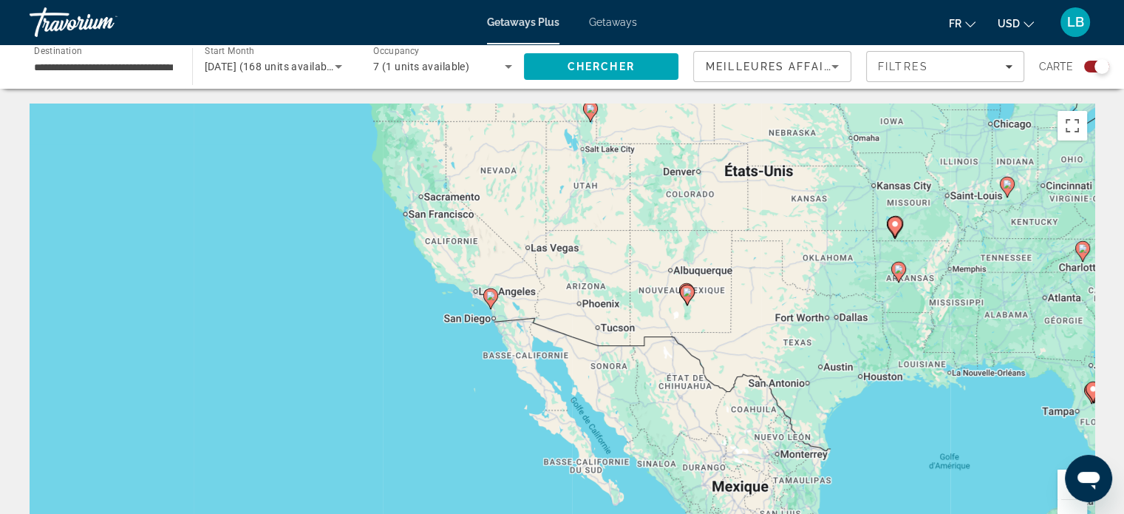
drag, startPoint x: 498, startPoint y: 341, endPoint x: 528, endPoint y: 143, distance: 201.0
click at [528, 143] on div "Pour activer le glissement avec le clavier, appuyez sur Alt+Entrée. Une fois ce…" at bounding box center [562, 324] width 1065 height 443
click at [469, 67] on span "7 (1 units available)" at bounding box center [421, 67] width 96 height 12
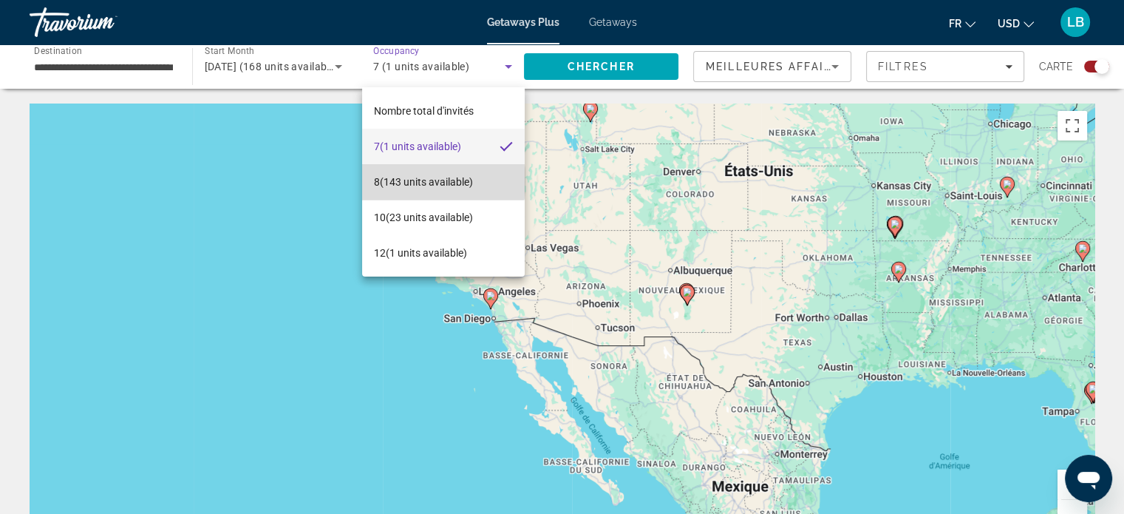
click at [428, 181] on span "8 (143 units available)" at bounding box center [423, 182] width 99 height 18
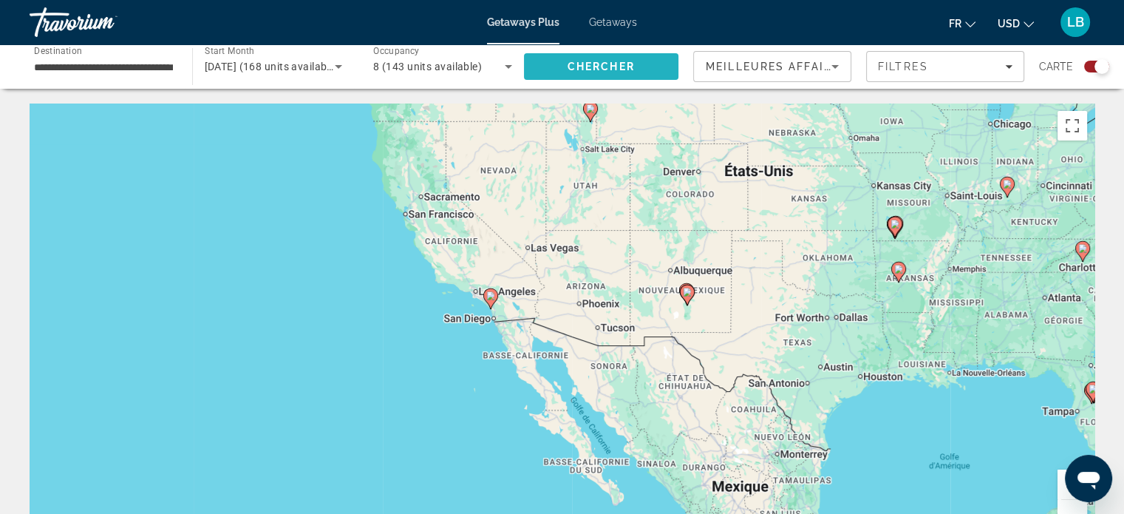
click at [602, 73] on span "Search" at bounding box center [601, 66] width 155 height 35
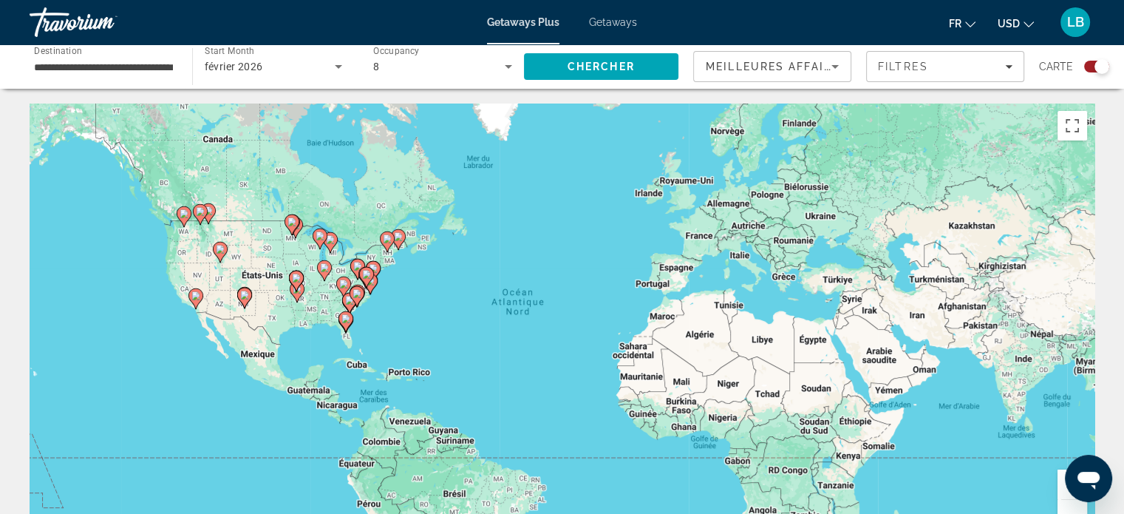
click at [195, 296] on image "Main content" at bounding box center [195, 295] width 9 height 9
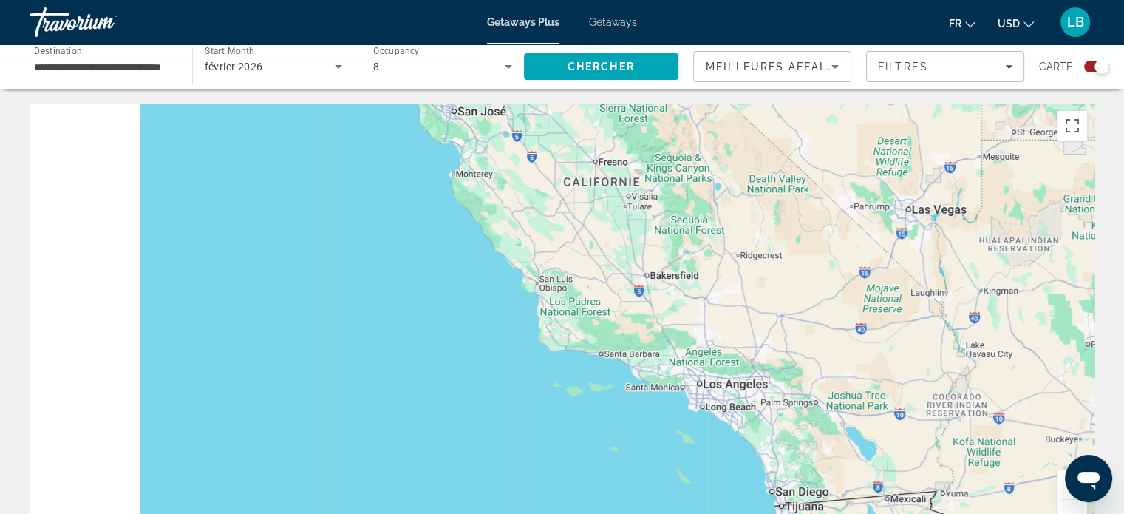
drag, startPoint x: 466, startPoint y: 295, endPoint x: 669, endPoint y: 432, distance: 244.9
click at [669, 432] on div "Main content" at bounding box center [562, 324] width 1065 height 443
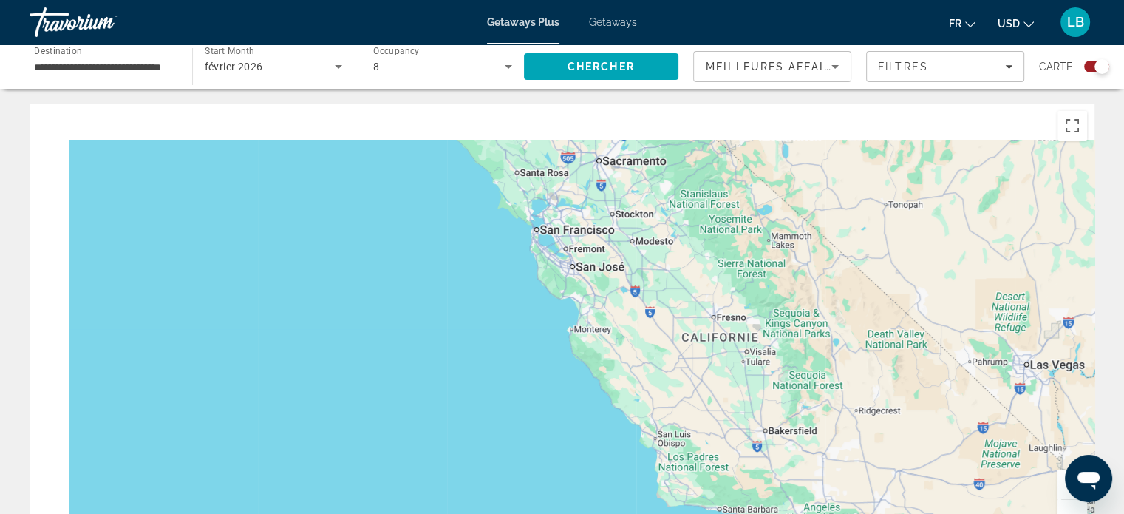
drag, startPoint x: 650, startPoint y: 348, endPoint x: 771, endPoint y: 509, distance: 201.6
click at [771, 509] on div "Main content" at bounding box center [562, 324] width 1065 height 443
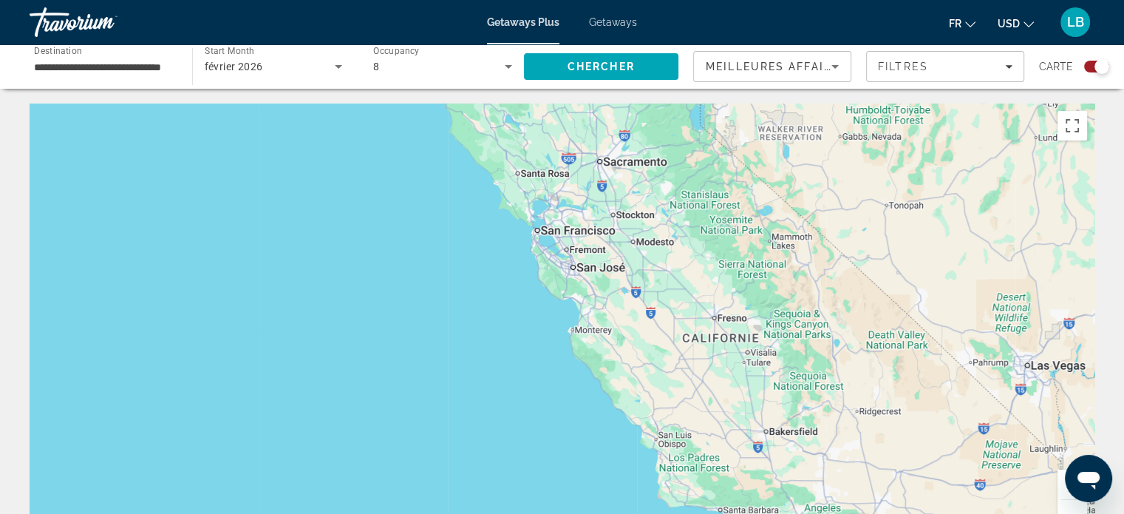
scroll to position [148, 0]
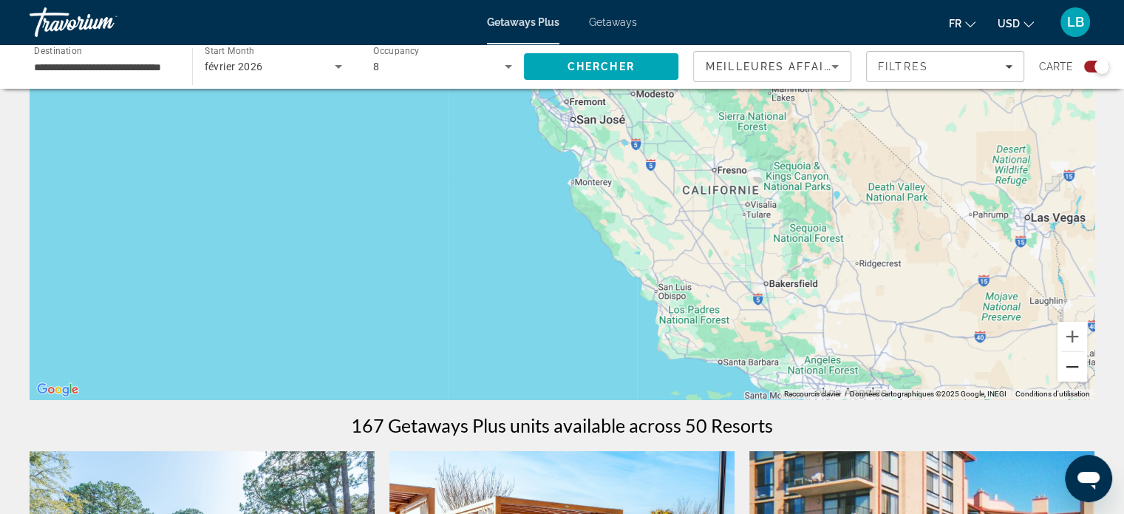
click at [1070, 369] on button "Zoom arrière" at bounding box center [1073, 367] width 30 height 30
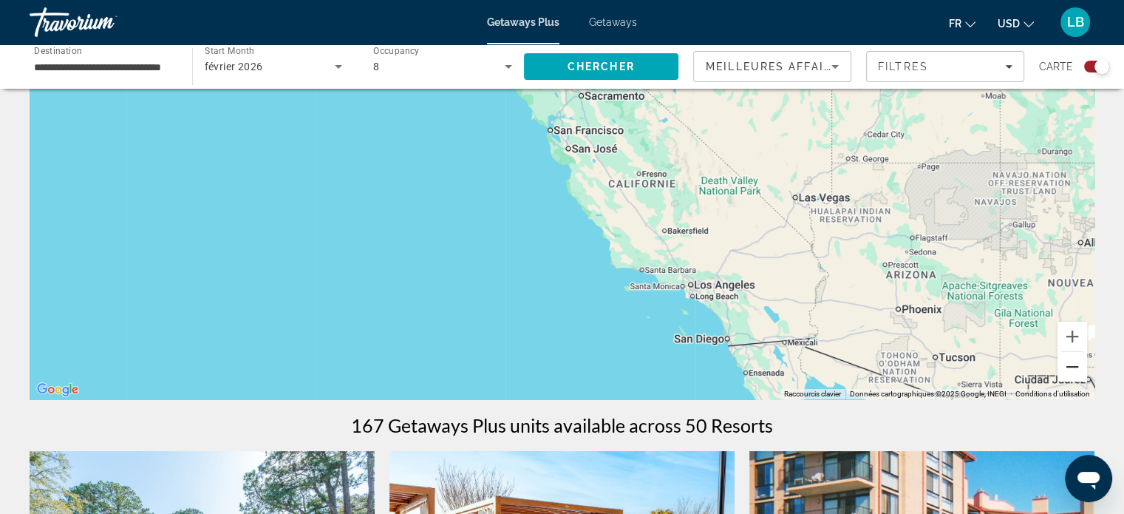
click at [1070, 369] on button "Zoom arrière" at bounding box center [1073, 367] width 30 height 30
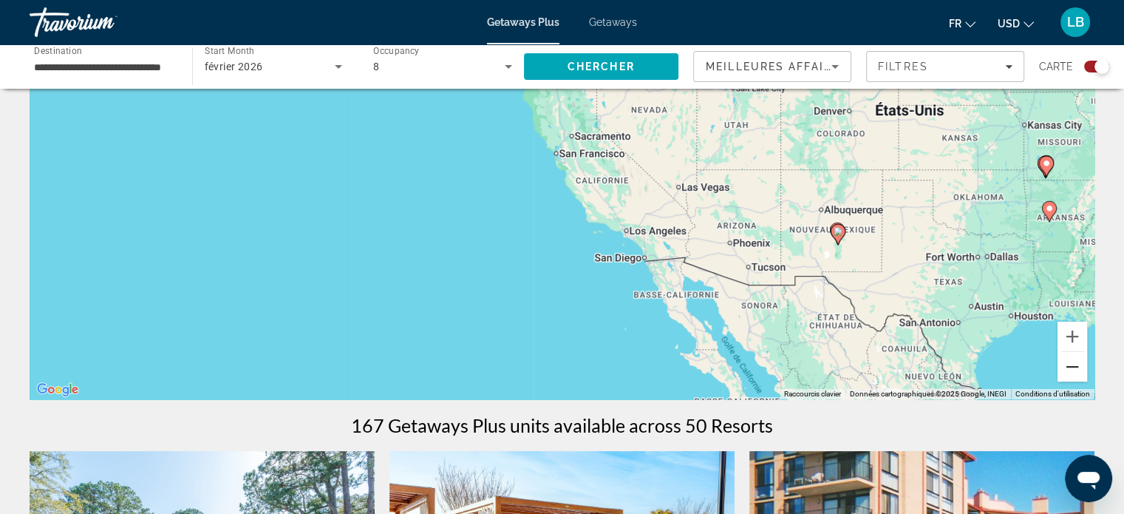
click at [1070, 369] on button "Zoom arrière" at bounding box center [1073, 367] width 30 height 30
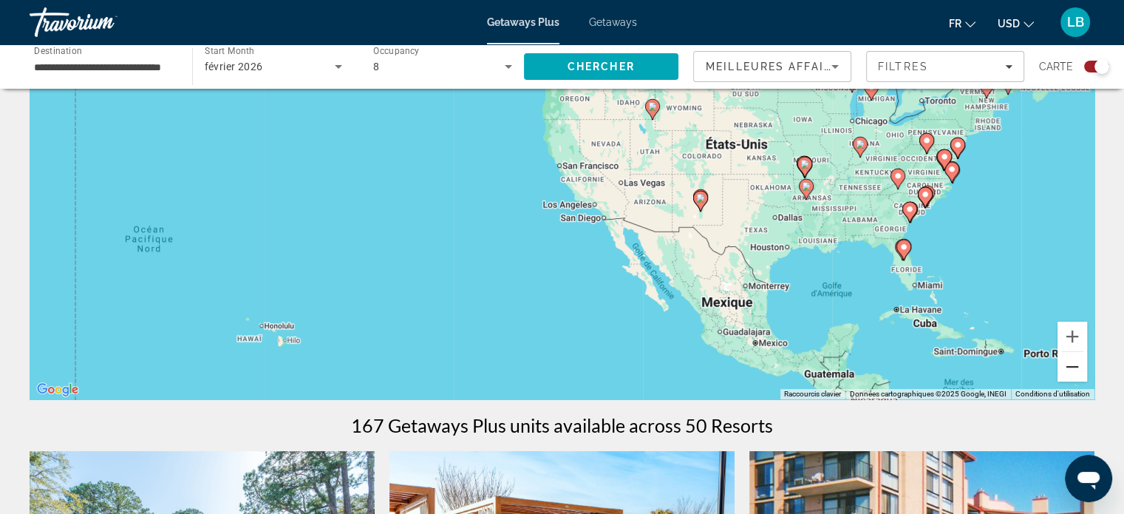
click at [1070, 369] on button "Zoom arrière" at bounding box center [1073, 367] width 30 height 30
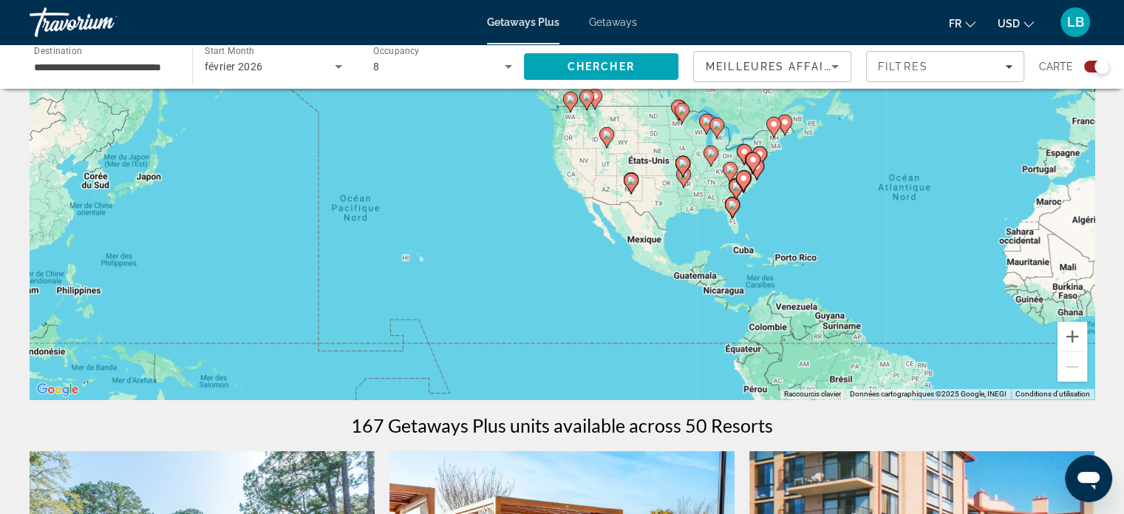
click at [468, 75] on div "8" at bounding box center [442, 66] width 139 height 41
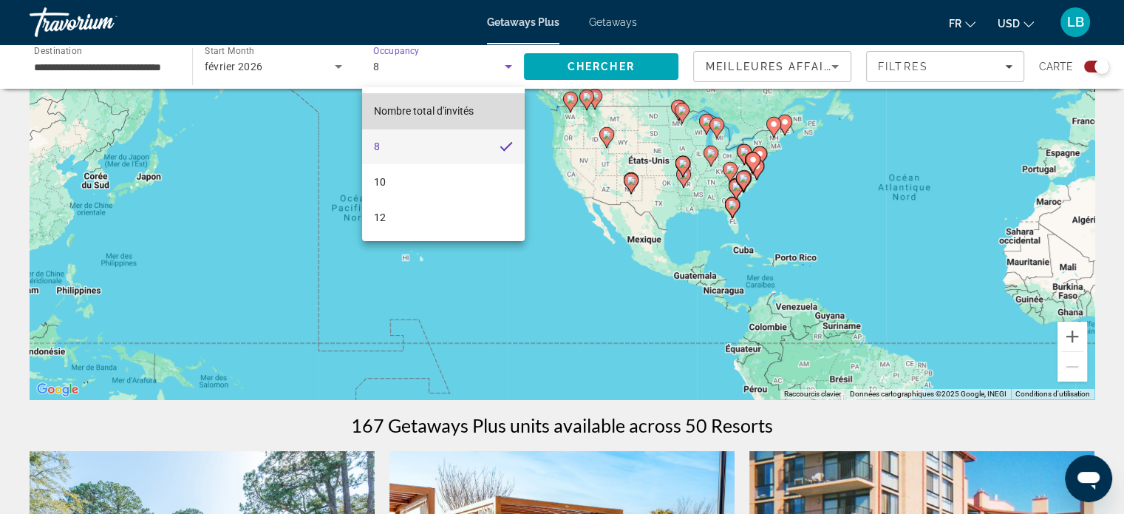
click at [432, 114] on span "Nombre total d'invités" at bounding box center [424, 111] width 100 height 12
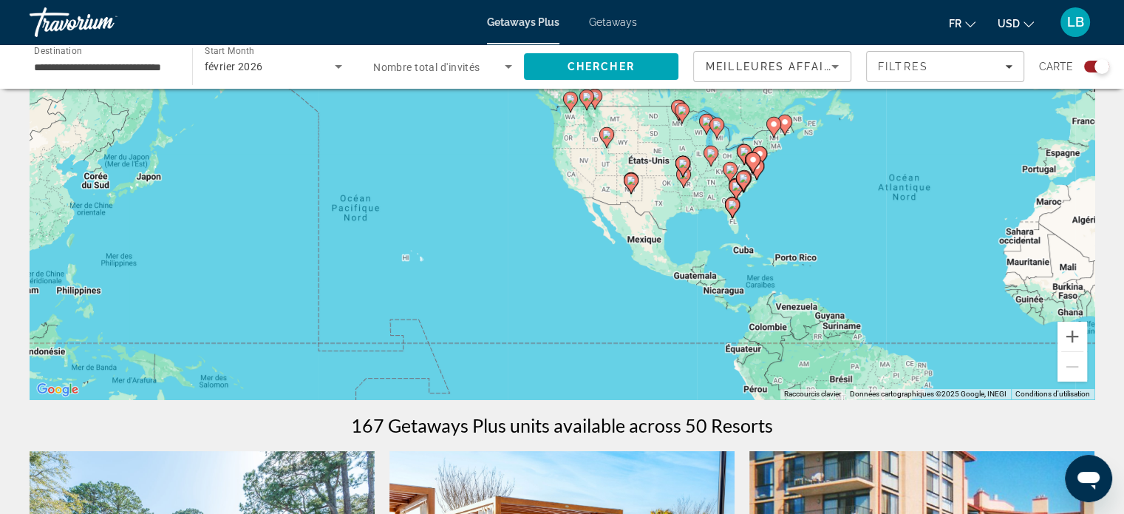
click at [468, 62] on span "Nombre total d'invités" at bounding box center [426, 67] width 107 height 12
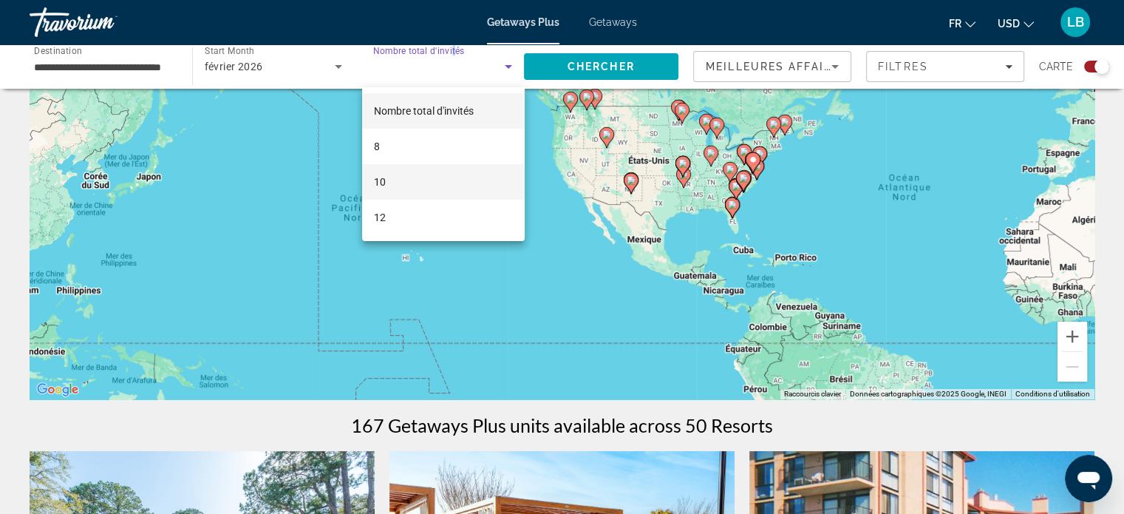
click at [389, 191] on mat-option "10" at bounding box center [443, 181] width 163 height 35
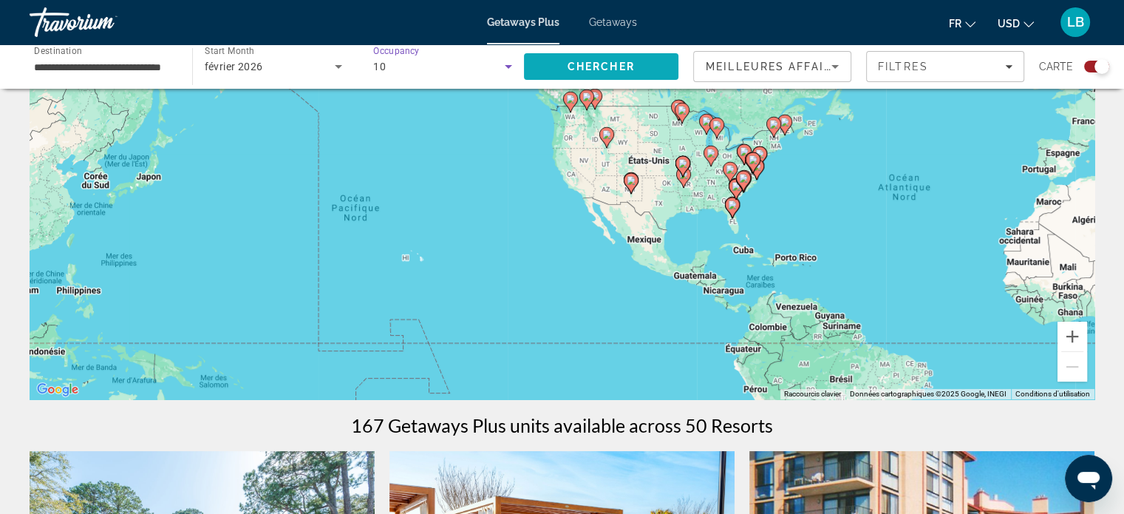
click at [606, 52] on span "Search" at bounding box center [601, 66] width 155 height 35
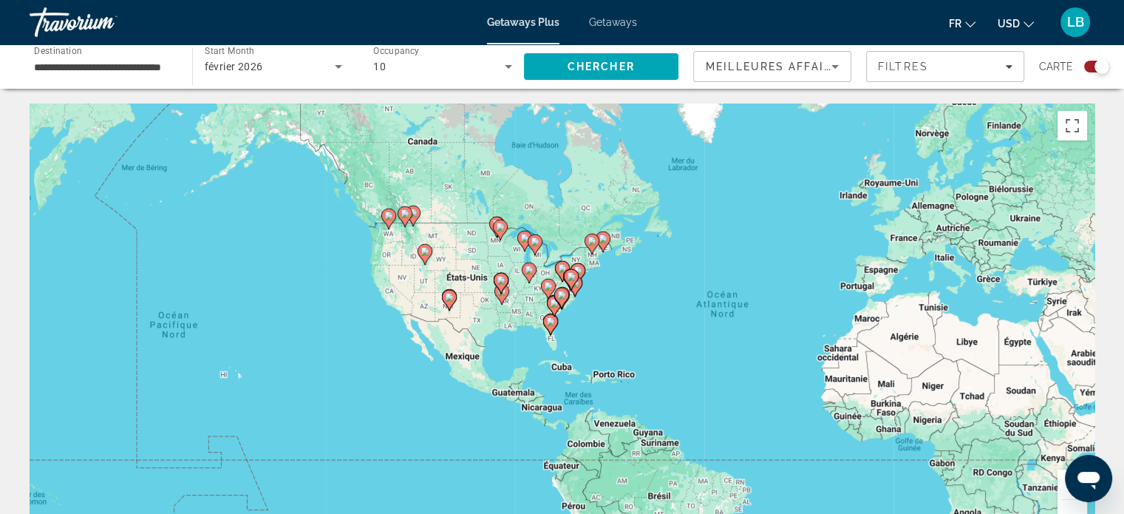
drag, startPoint x: 290, startPoint y: 279, endPoint x: 621, endPoint y: 262, distance: 330.7
click at [621, 262] on div "Pour naviguer, appuyez sur les touches fléchées. Pour activer le glissement ave…" at bounding box center [562, 324] width 1065 height 443
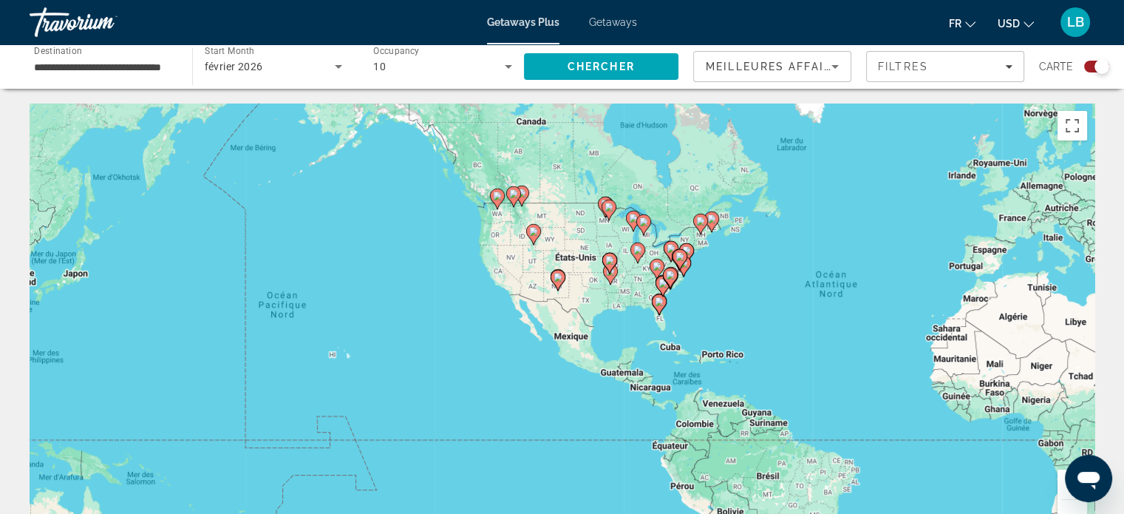
click at [498, 205] on icon "Main content" at bounding box center [496, 198] width 13 height 19
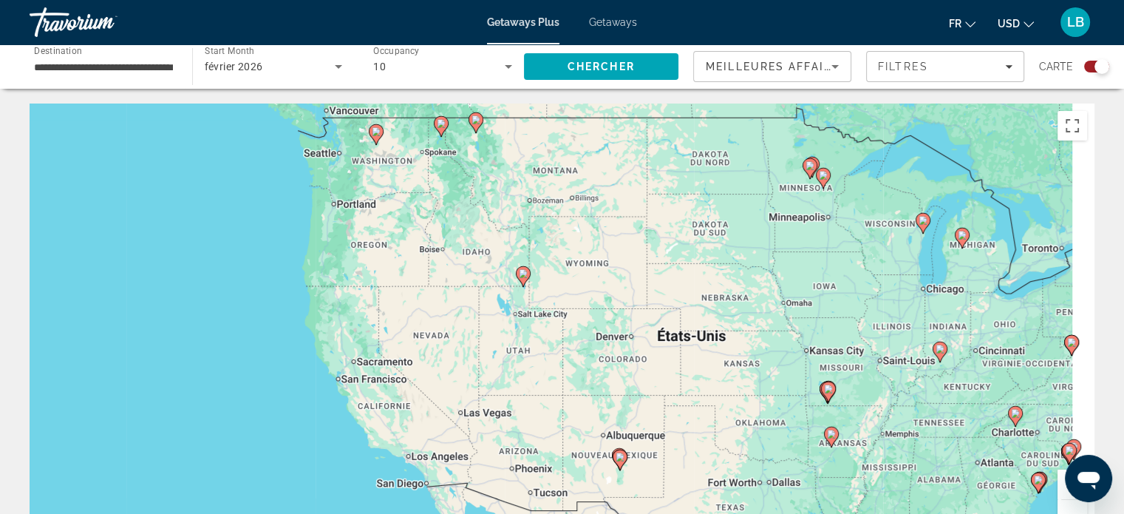
drag, startPoint x: 585, startPoint y: 406, endPoint x: 396, endPoint y: 222, distance: 263.9
click at [396, 222] on div "Pour activer le glissement avec le clavier, appuyez sur Alt+Entrée. Une fois ce…" at bounding box center [562, 324] width 1065 height 443
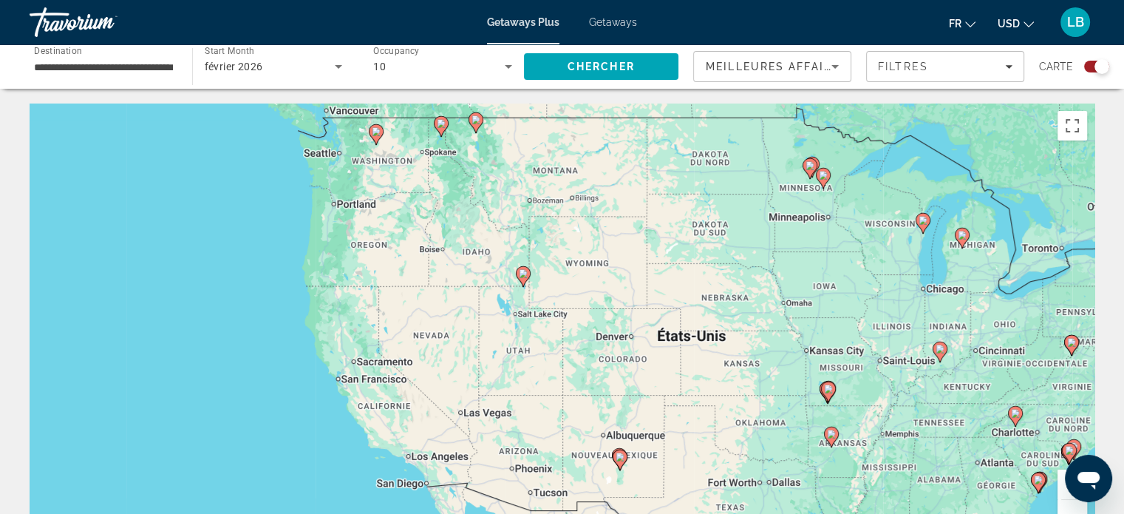
click at [529, 285] on gmp-advanced-marker "Main content" at bounding box center [523, 276] width 15 height 22
type input "**********"
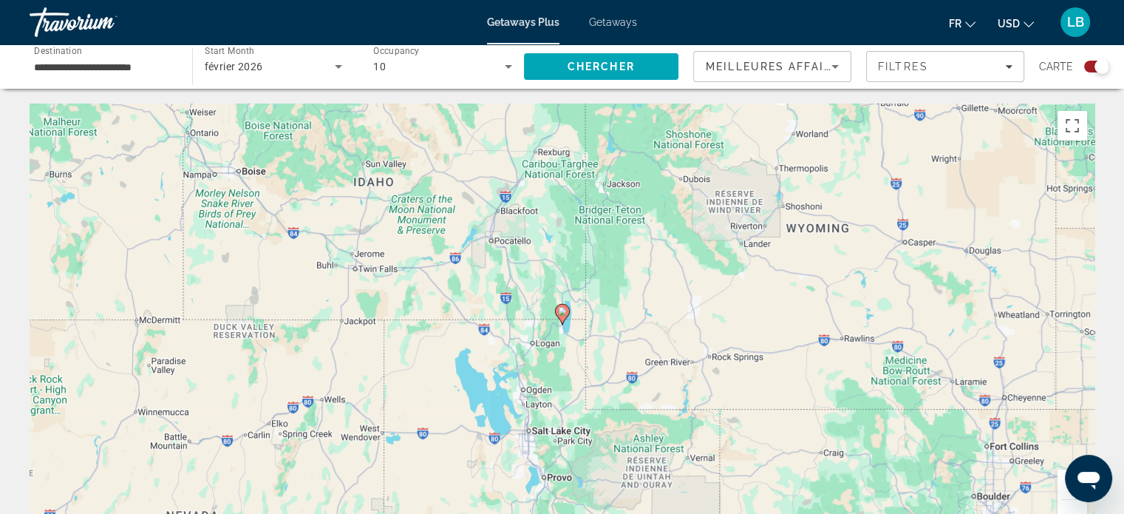
click at [558, 319] on gmp-advanced-marker "Main content" at bounding box center [562, 314] width 15 height 22
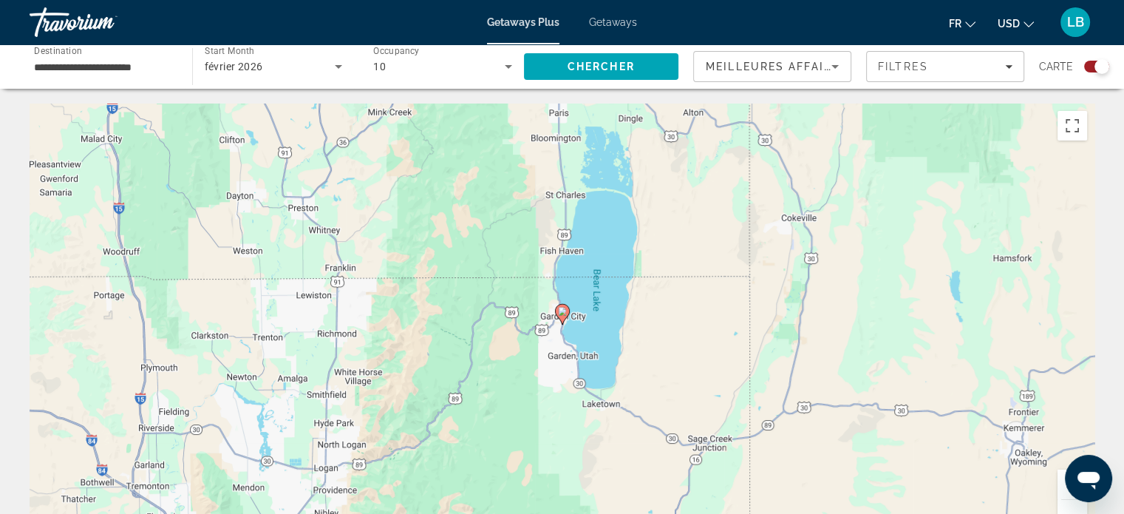
click at [571, 321] on div "Pour naviguer, appuyez sur les touches fléchées. Pour activer le glissement ave…" at bounding box center [562, 324] width 1065 height 443
click at [562, 315] on image "Main content" at bounding box center [562, 311] width 9 height 9
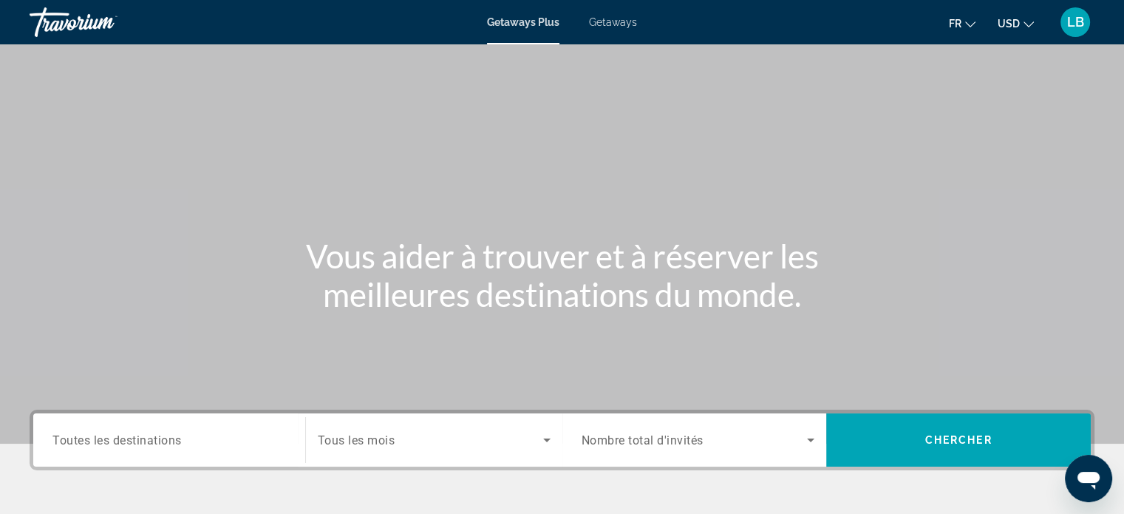
click at [76, 30] on div "Travorium" at bounding box center [104, 22] width 148 height 38
click at [1063, 25] on div "LB" at bounding box center [1076, 22] width 30 height 30
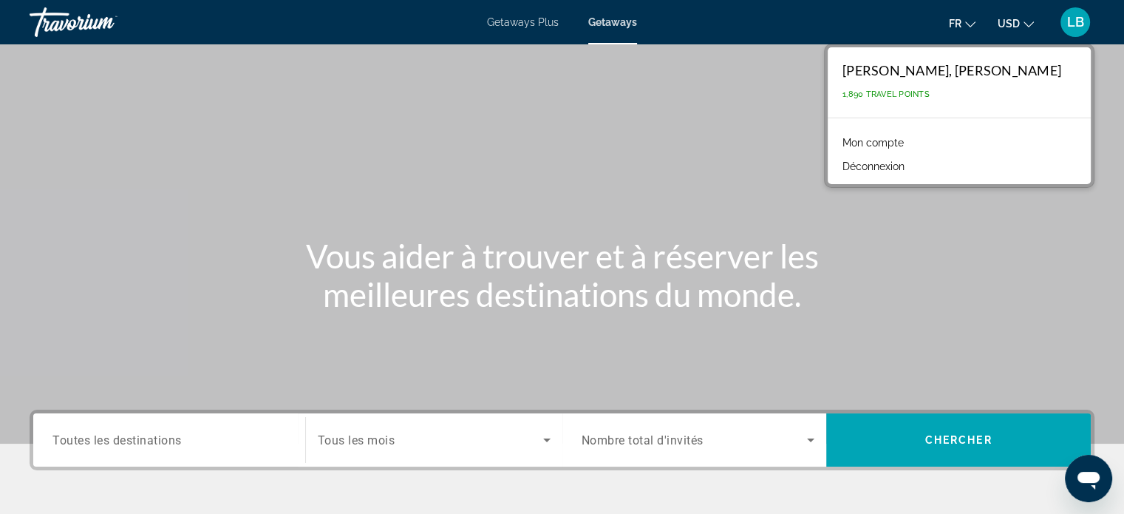
click at [925, 90] on span "1,890 Travel Points" at bounding box center [885, 94] width 87 height 10
